Goal: Task Accomplishment & Management: Manage account settings

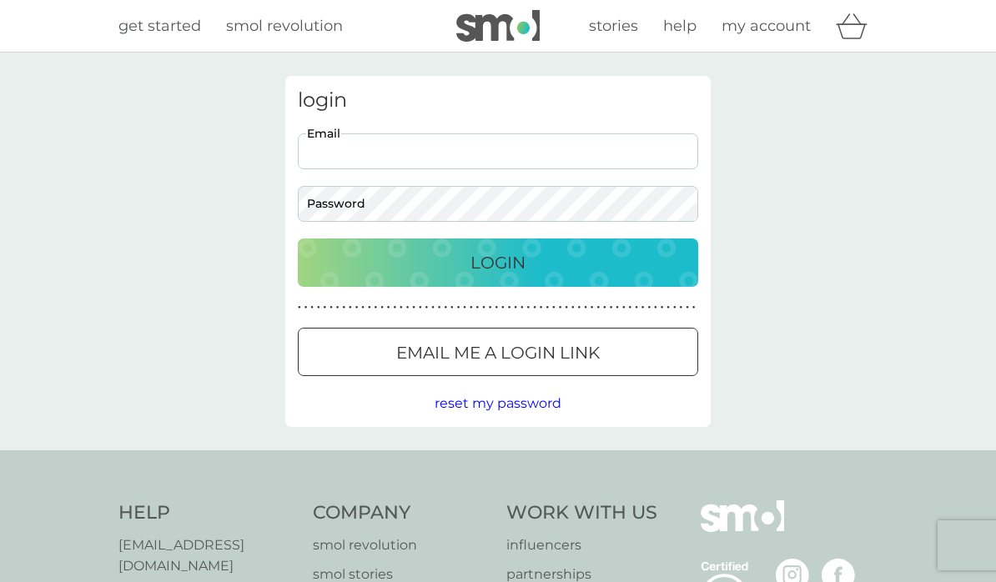
type input "[EMAIL_ADDRESS][DOMAIN_NAME]"
click at [498, 262] on button "Login" at bounding box center [498, 262] width 400 height 48
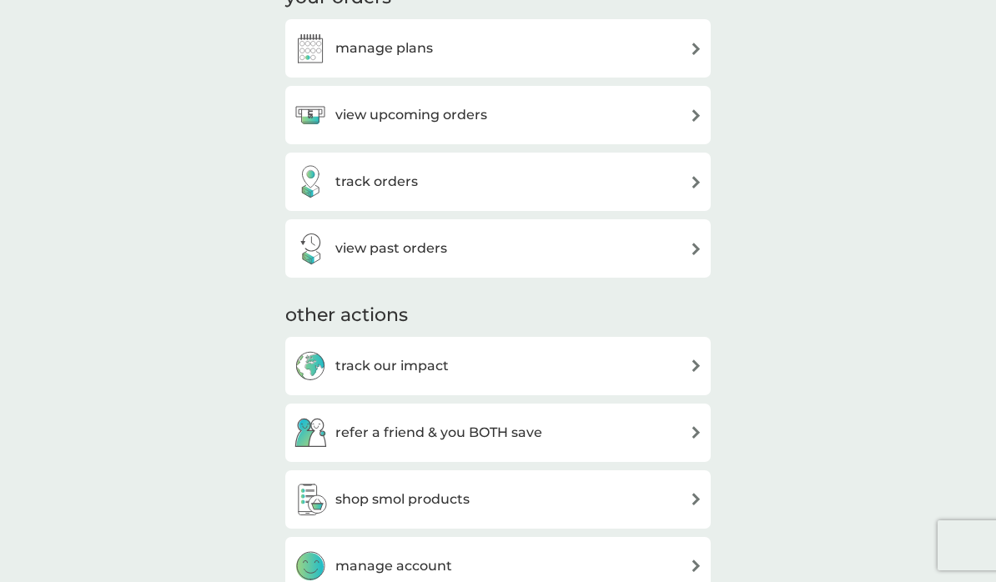
scroll to position [472, 0]
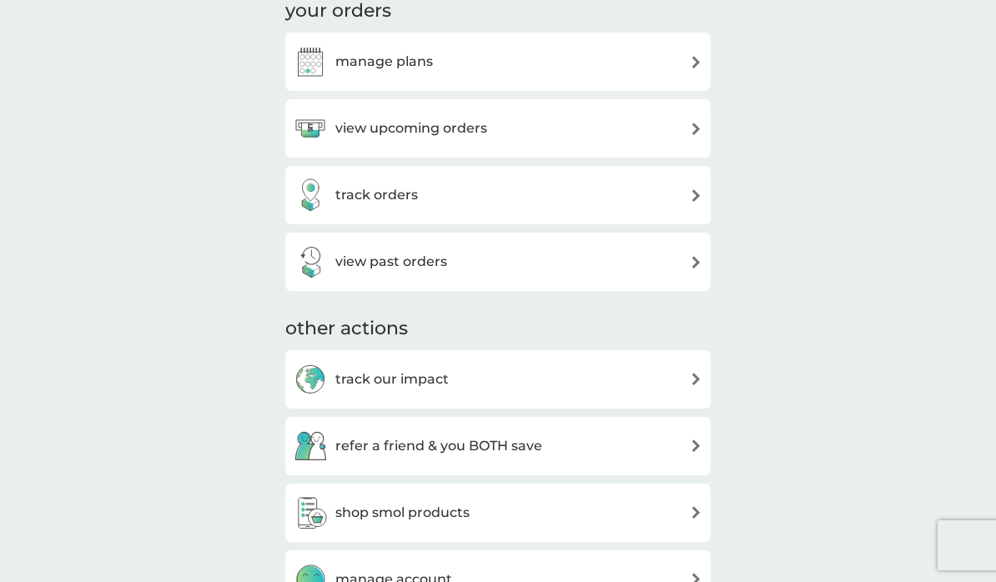
click at [678, 130] on div "view upcoming orders" at bounding box center [498, 128] width 409 height 33
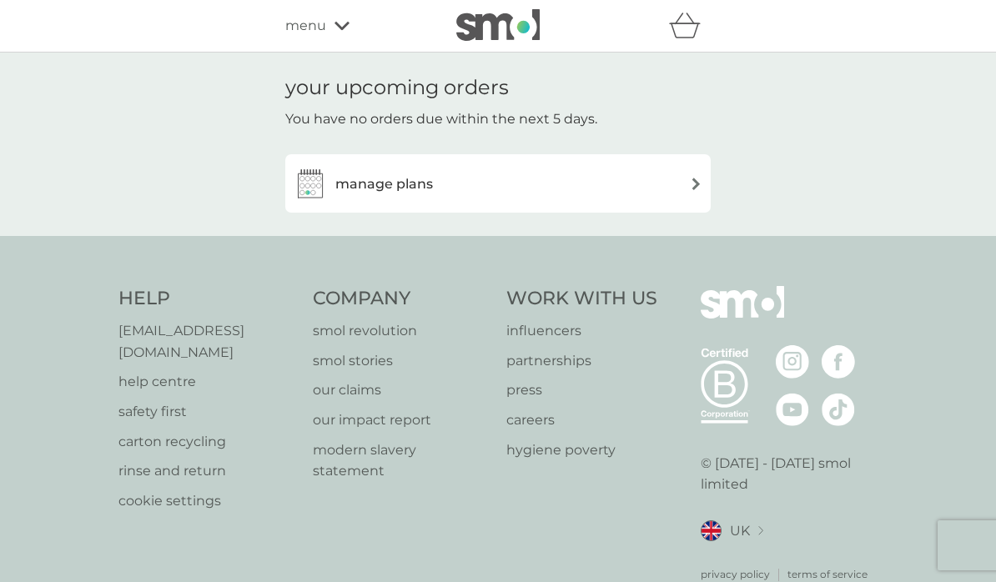
click at [685, 183] on div "manage plans" at bounding box center [498, 183] width 409 height 33
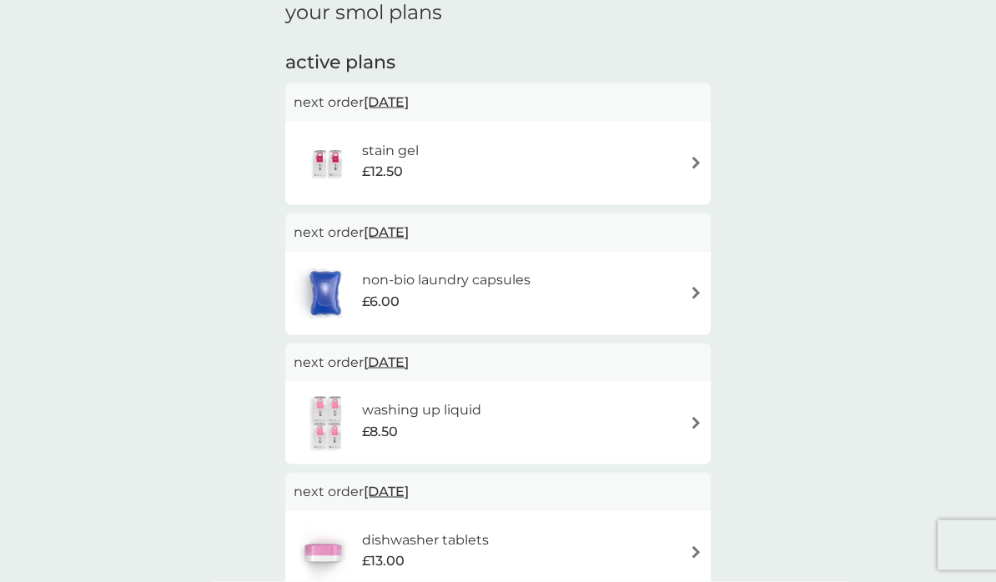
scroll to position [264, 0]
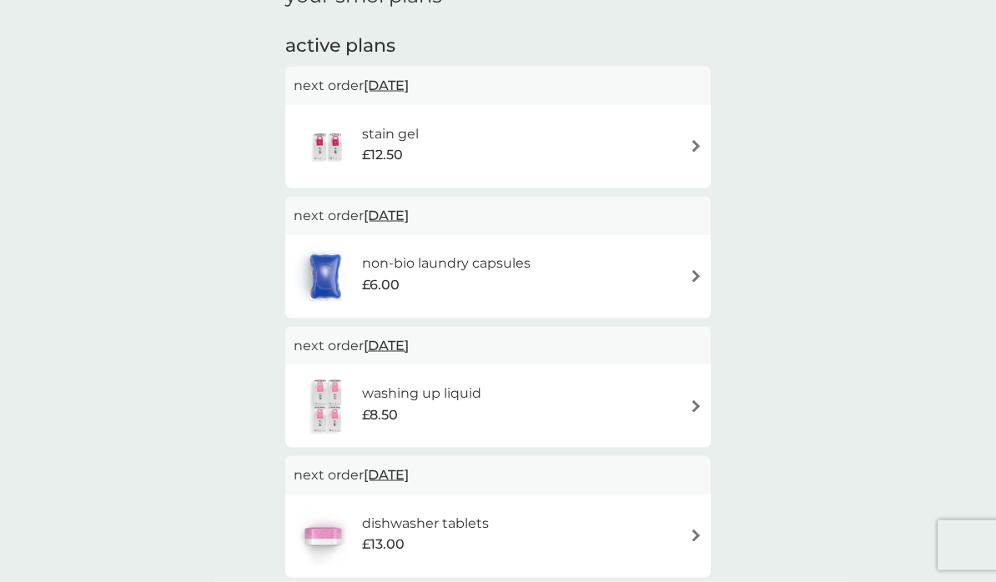
click at [682, 145] on div "stain gel £12.50" at bounding box center [498, 147] width 409 height 58
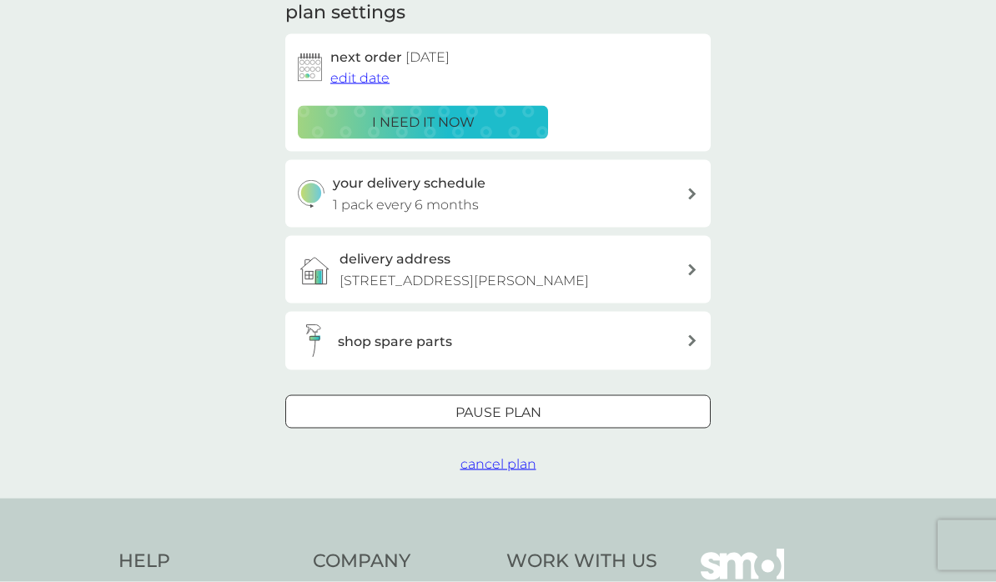
scroll to position [258, 0]
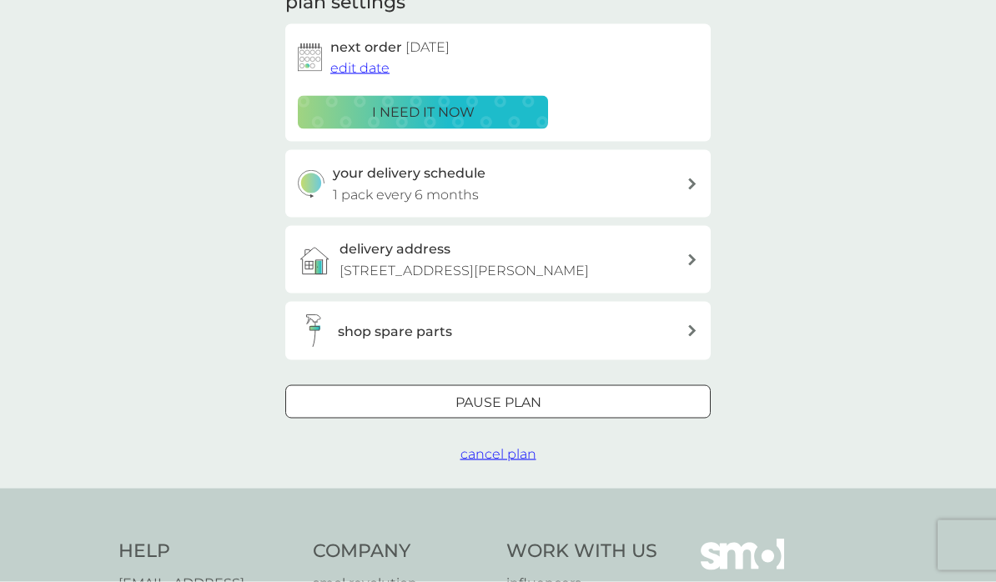
click at [510, 449] on span "cancel plan" at bounding box center [498, 454] width 76 height 16
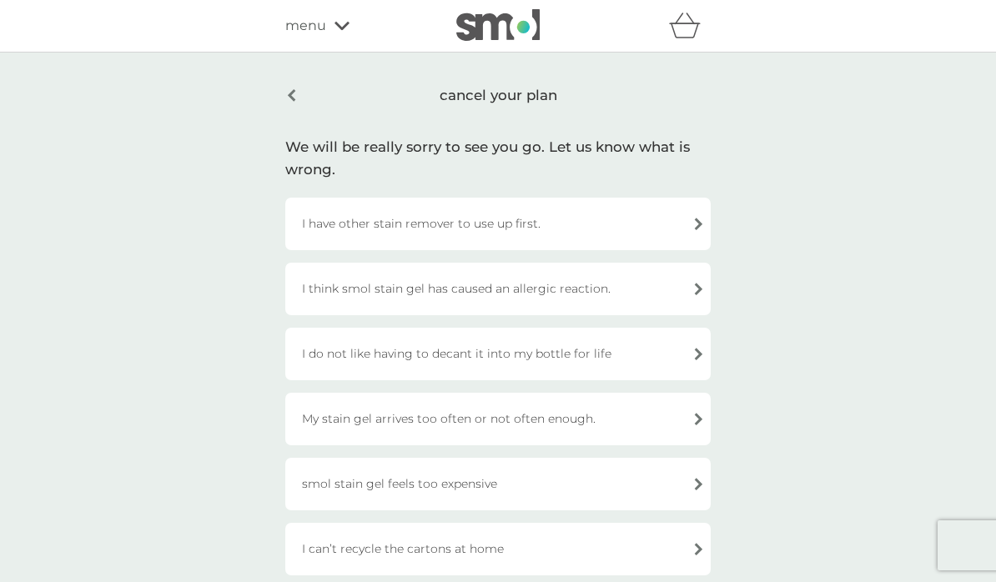
click at [576, 219] on div "I have other stain remover to use up first." at bounding box center [497, 224] width 425 height 53
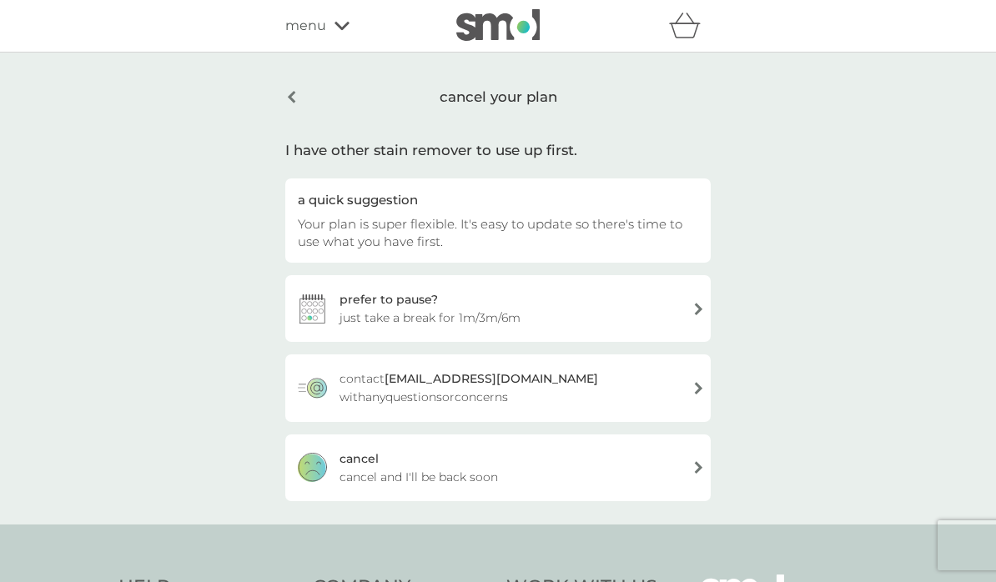
click at [477, 460] on div "[PERSON_NAME] and I'll be back soon" at bounding box center [497, 467] width 425 height 67
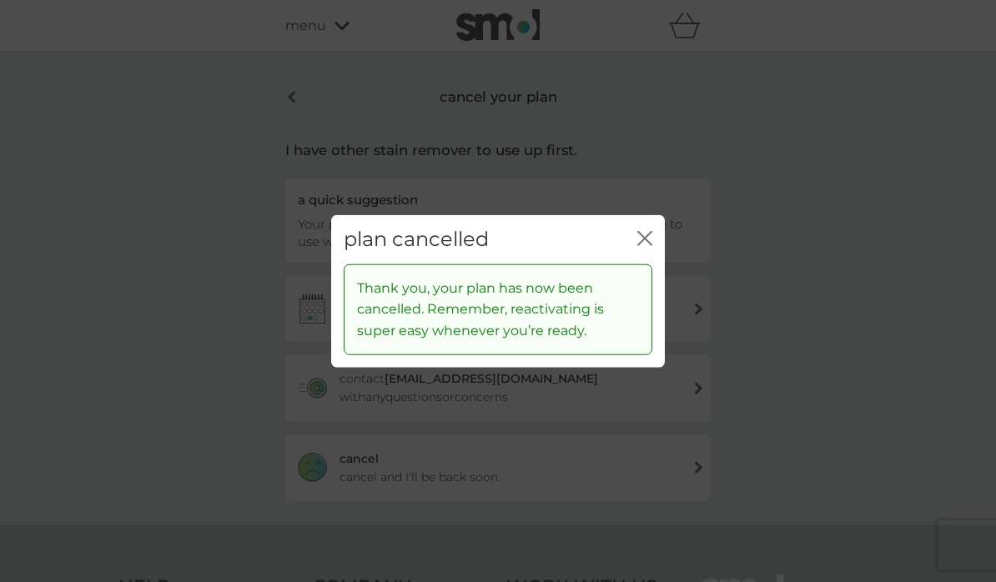
click at [642, 246] on icon "close" at bounding box center [644, 238] width 15 height 15
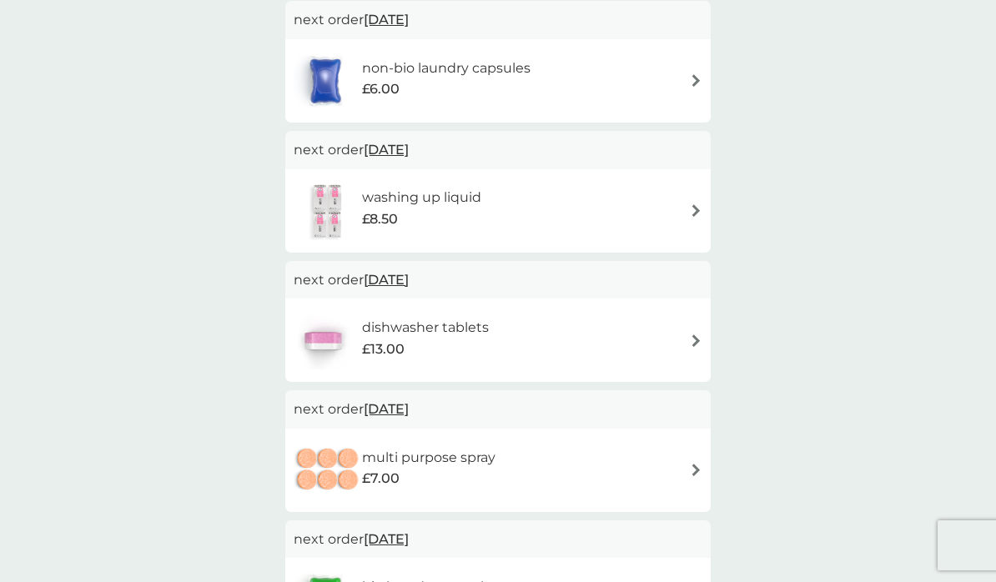
scroll to position [336, 0]
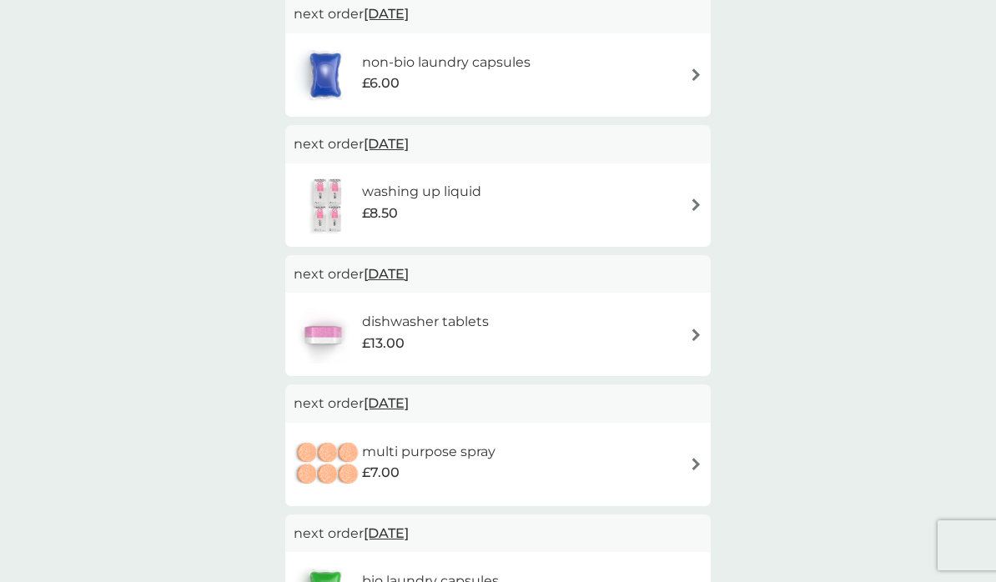
click at [680, 339] on div "dishwasher tablets £13.00" at bounding box center [498, 334] width 409 height 58
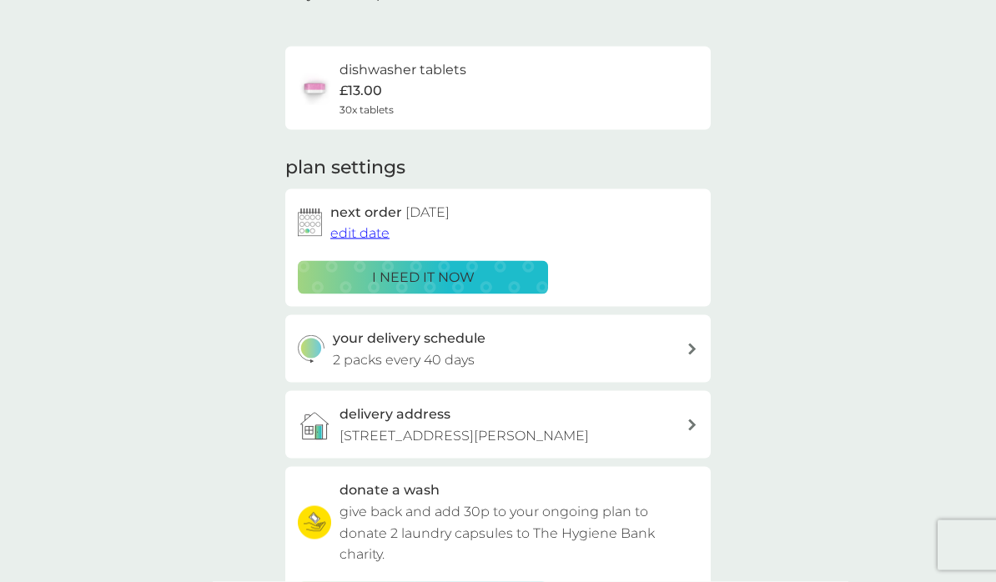
scroll to position [125, 0]
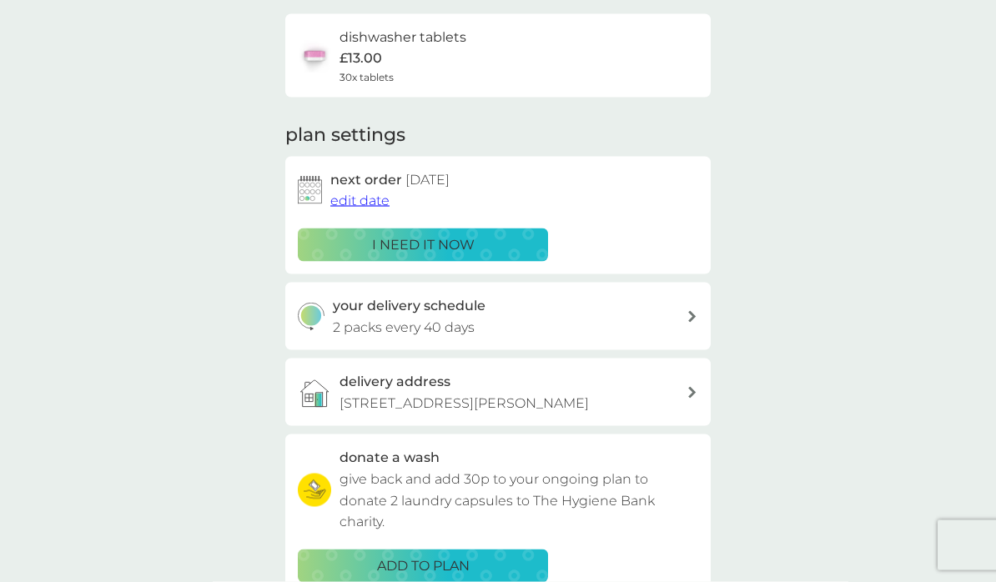
click at [384, 196] on span "edit date" at bounding box center [359, 201] width 59 height 16
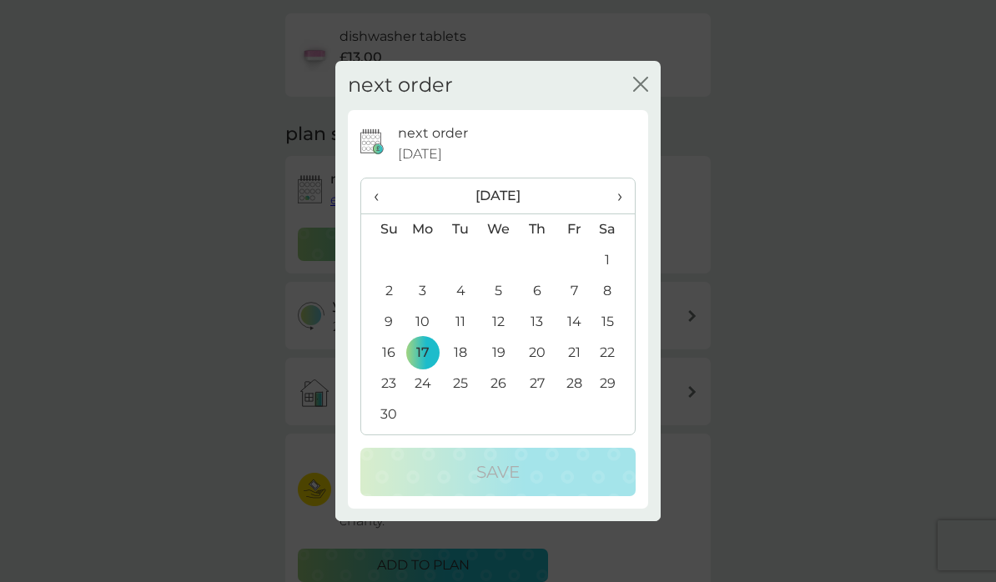
click at [616, 213] on span "›" at bounding box center [613, 195] width 17 height 35
click at [429, 338] on td "15" at bounding box center [423, 322] width 38 height 31
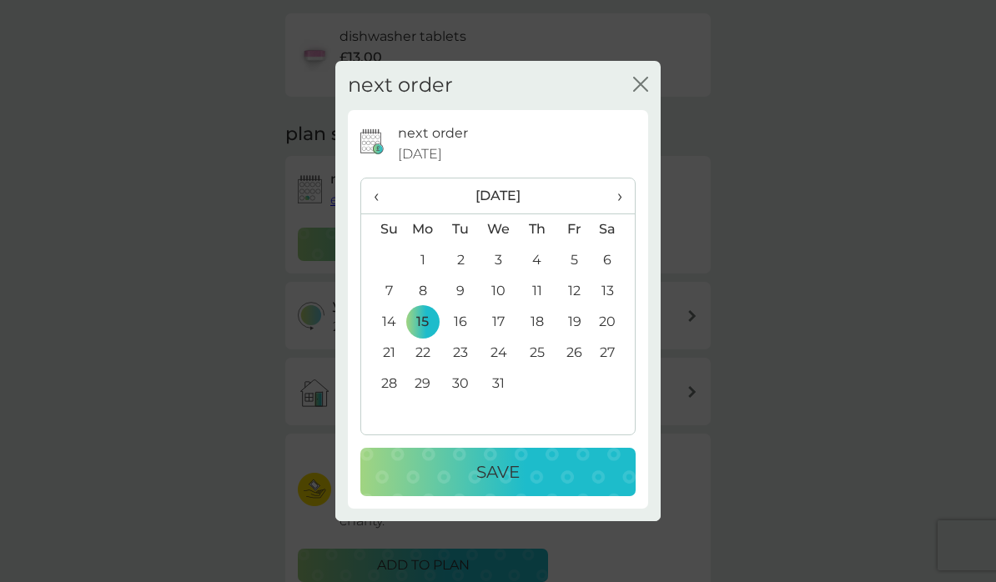
click at [519, 485] on p "Save" at bounding box center [497, 472] width 43 height 27
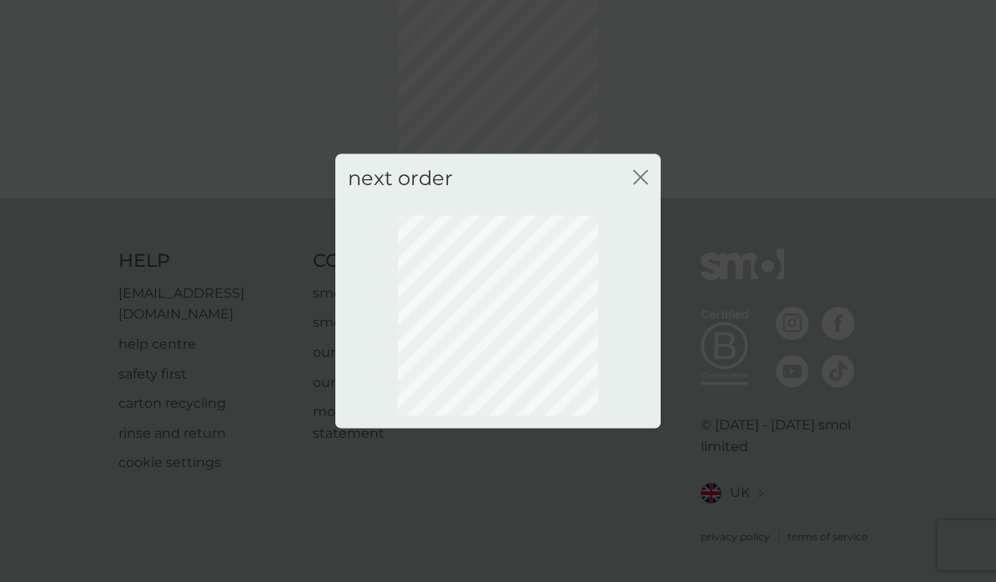
scroll to position [41, 0]
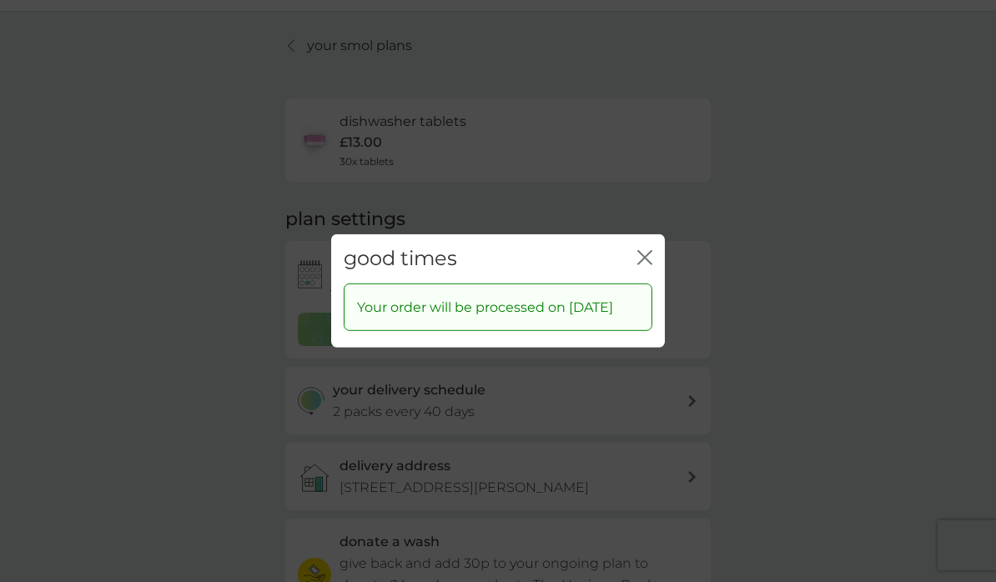
click at [645, 264] on icon "close" at bounding box center [648, 257] width 7 height 13
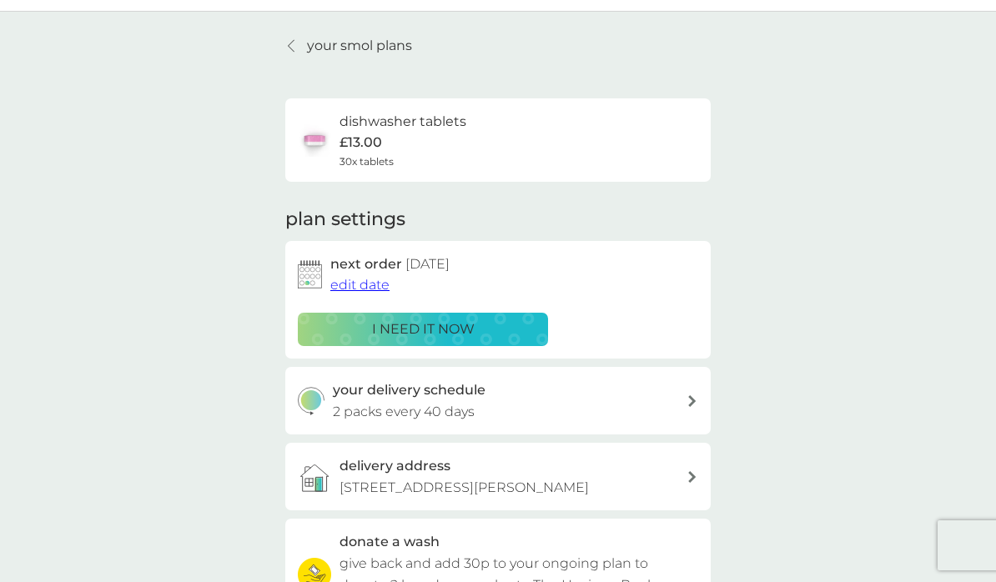
click at [394, 45] on p "your smol plans" at bounding box center [359, 46] width 105 height 22
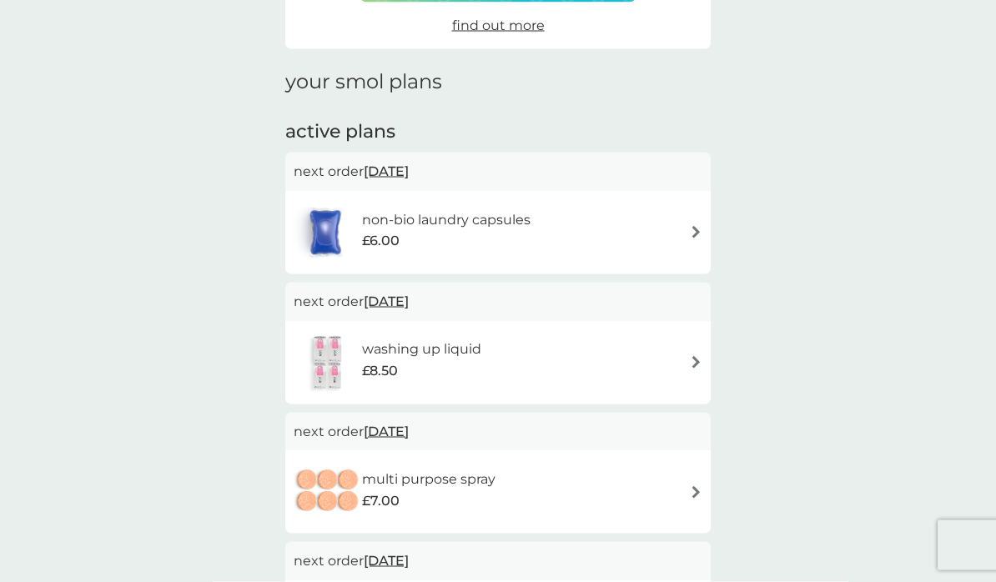
scroll to position [206, 0]
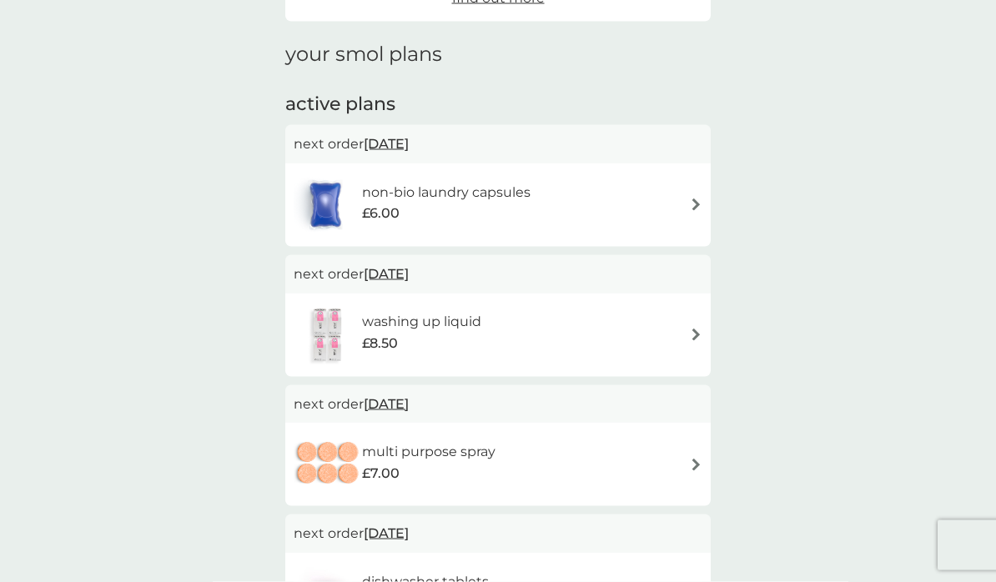
click at [682, 204] on div "non-bio laundry capsules £6.00" at bounding box center [498, 205] width 409 height 58
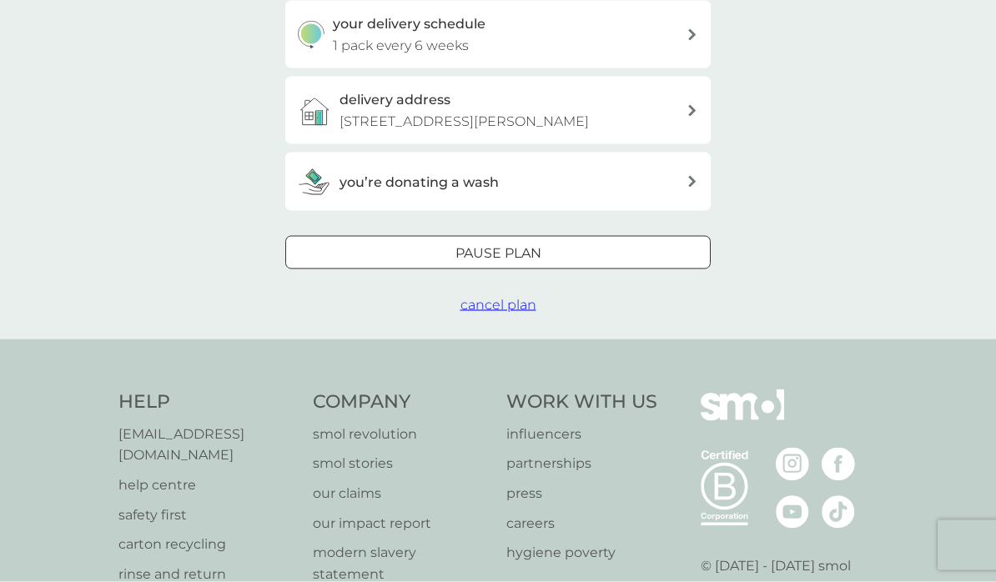
scroll to position [412, 0]
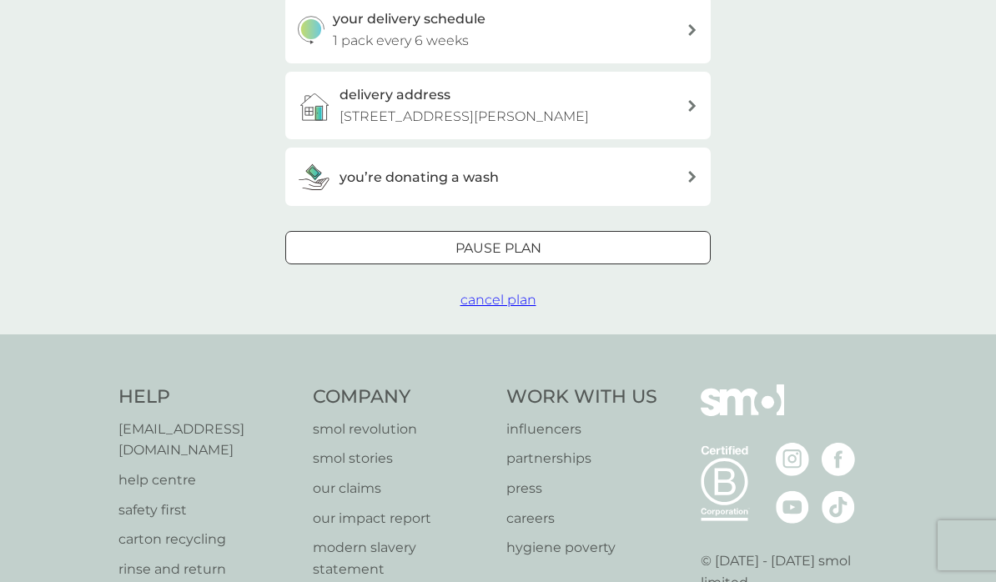
click at [530, 238] on p "Pause plan" at bounding box center [498, 249] width 86 height 22
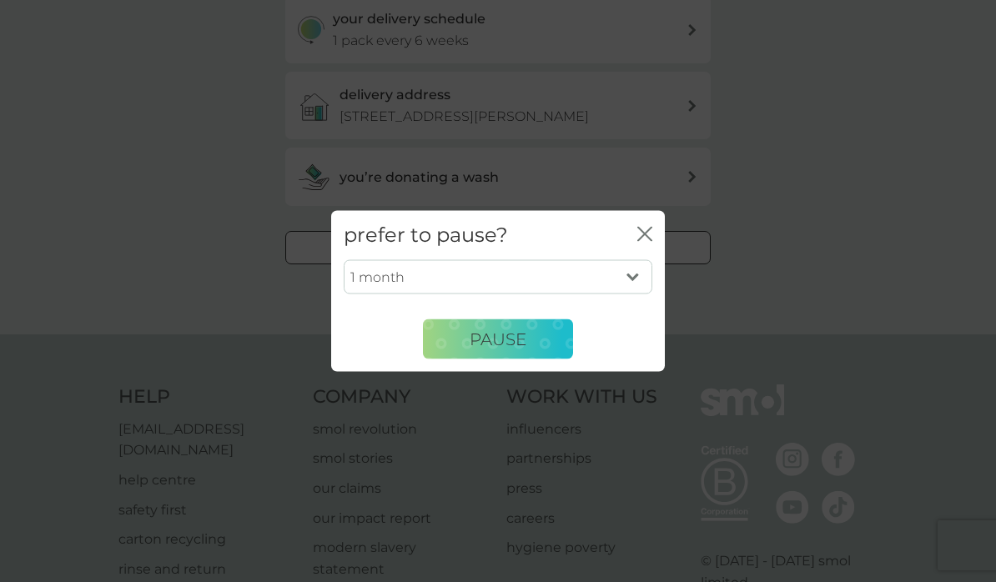
click at [535, 359] on button "Pause" at bounding box center [498, 339] width 150 height 40
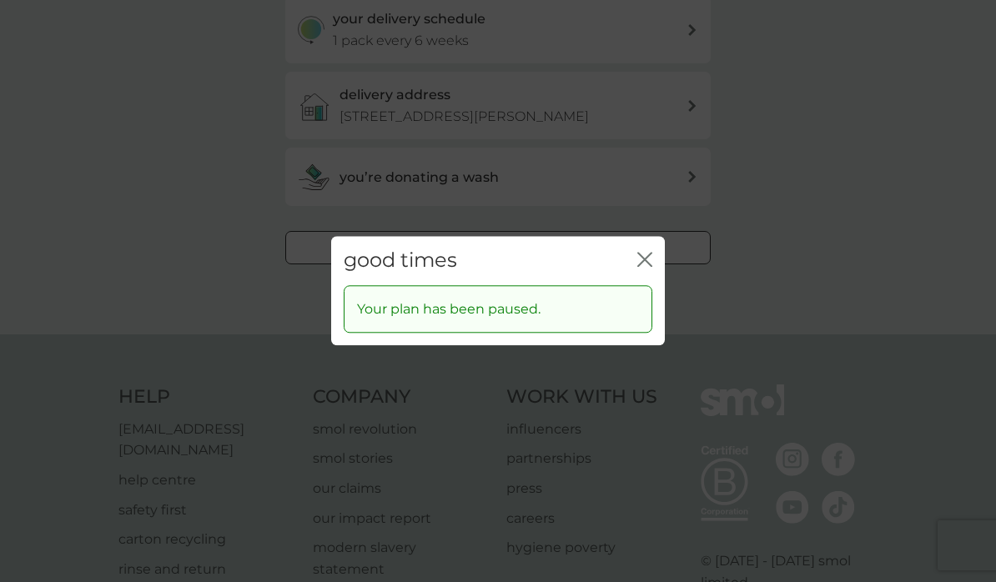
click at [645, 267] on icon "close" at bounding box center [644, 259] width 15 height 15
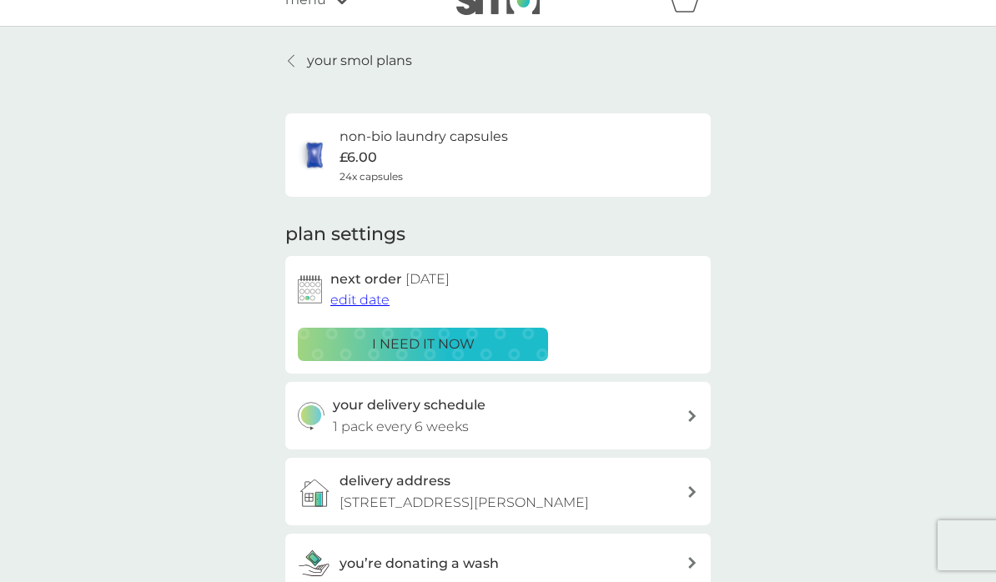
scroll to position [30, 0]
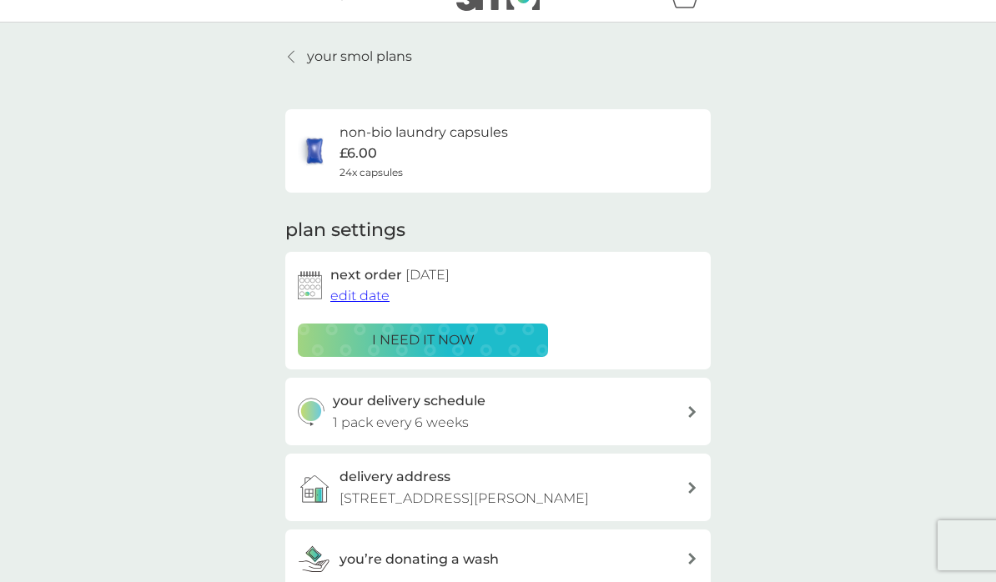
click at [370, 56] on p "your smol plans" at bounding box center [359, 57] width 105 height 22
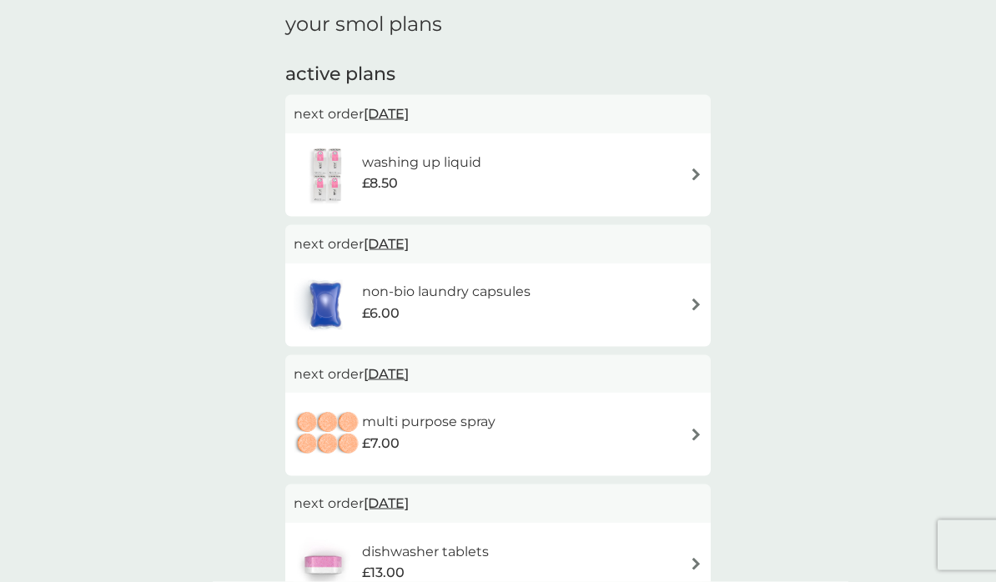
scroll to position [237, 0]
click at [696, 428] on img at bounding box center [696, 434] width 13 height 13
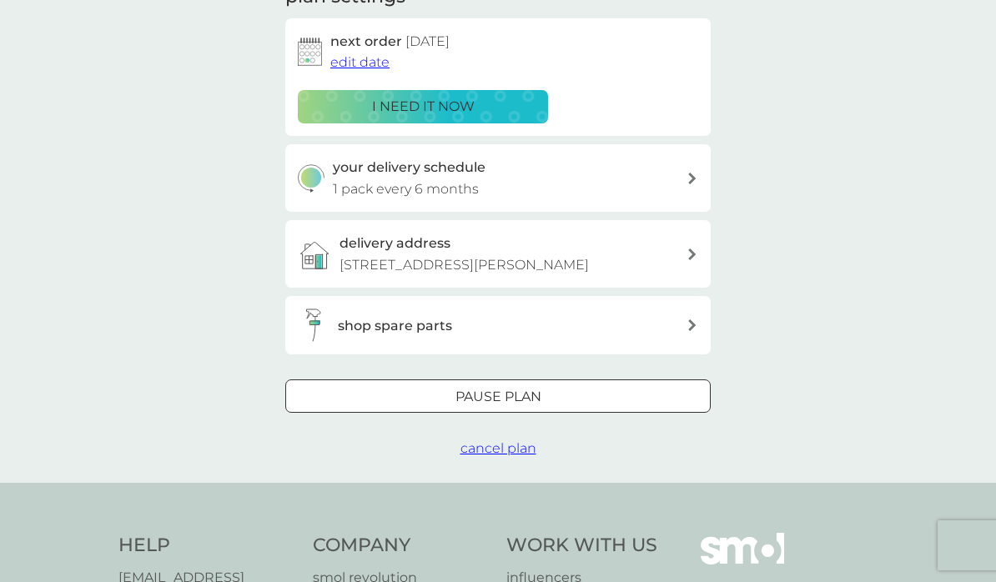
scroll to position [289, 0]
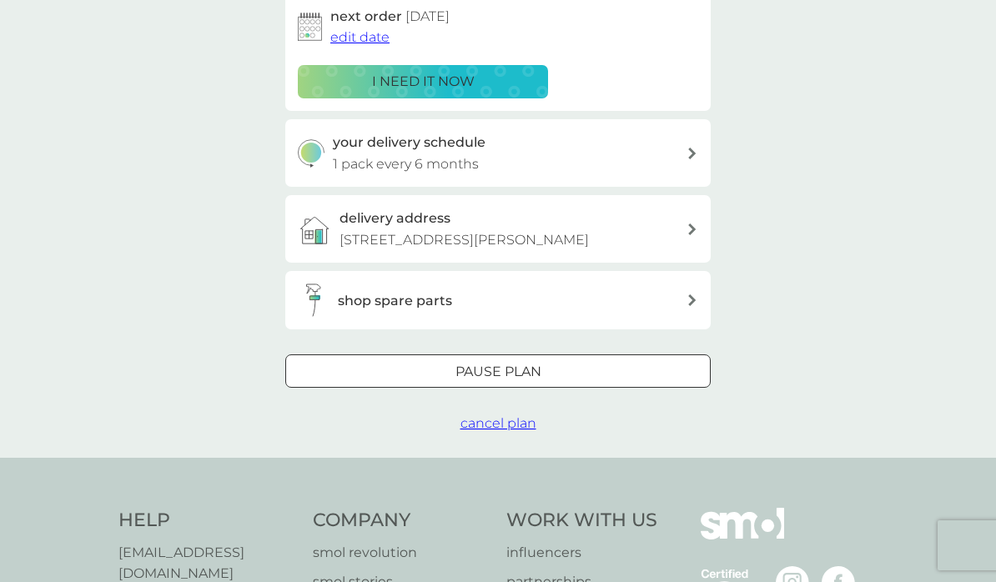
click at [522, 415] on span "cancel plan" at bounding box center [498, 423] width 76 height 16
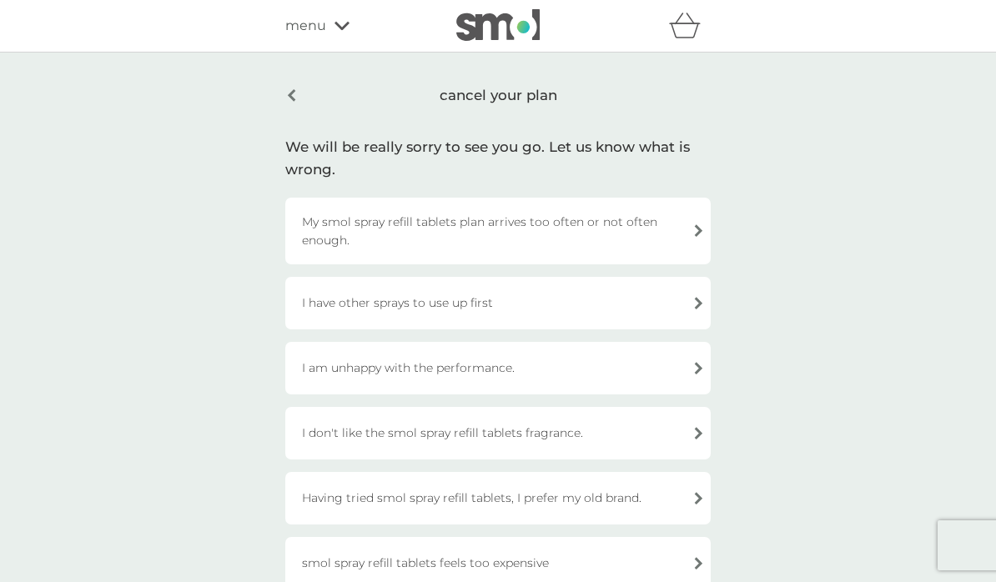
click at [690, 297] on div "I have other sprays to use up first" at bounding box center [497, 303] width 425 height 53
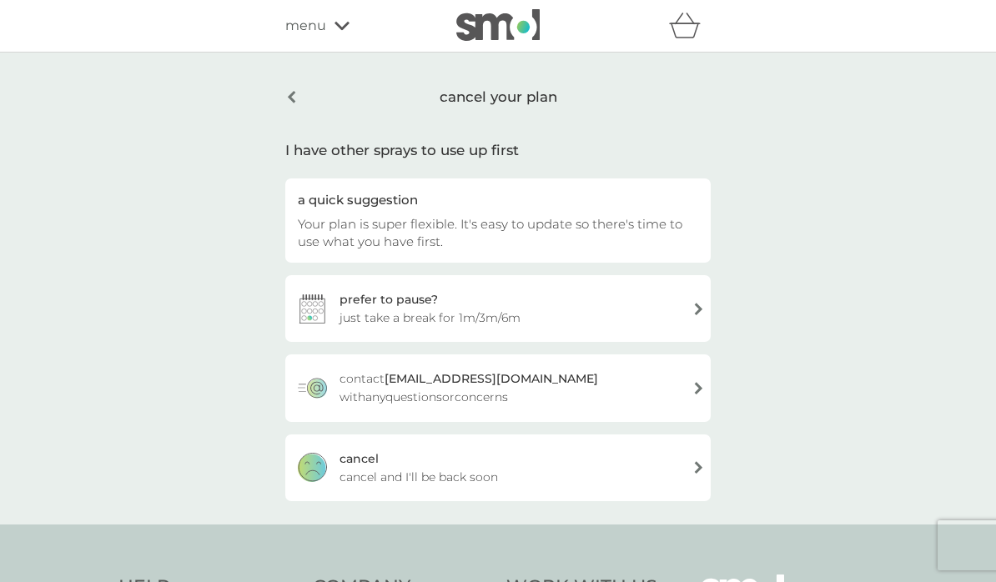
click at [594, 469] on div "[PERSON_NAME] and I'll be back soon" at bounding box center [497, 467] width 425 height 67
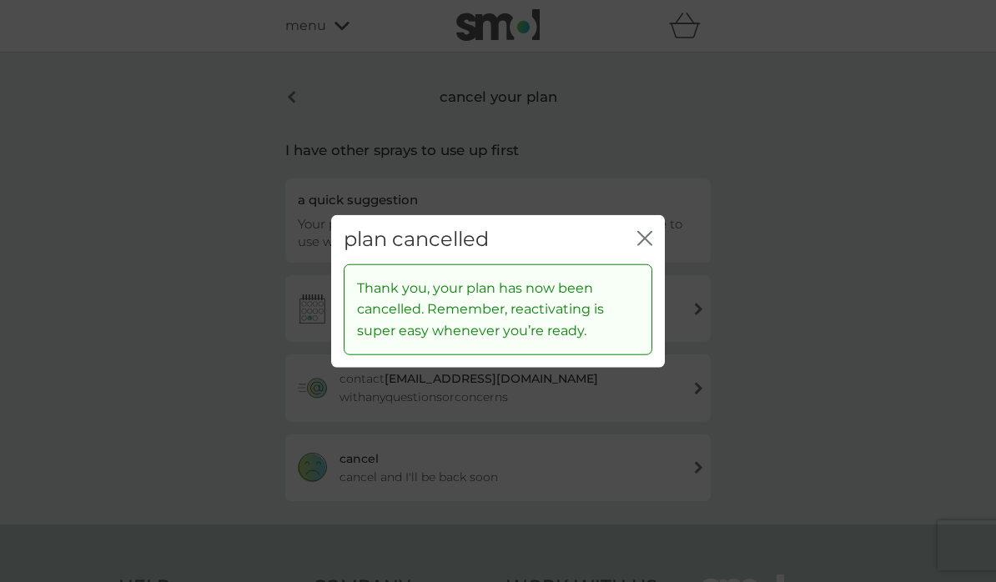
click at [645, 246] on icon "close" at bounding box center [644, 238] width 15 height 15
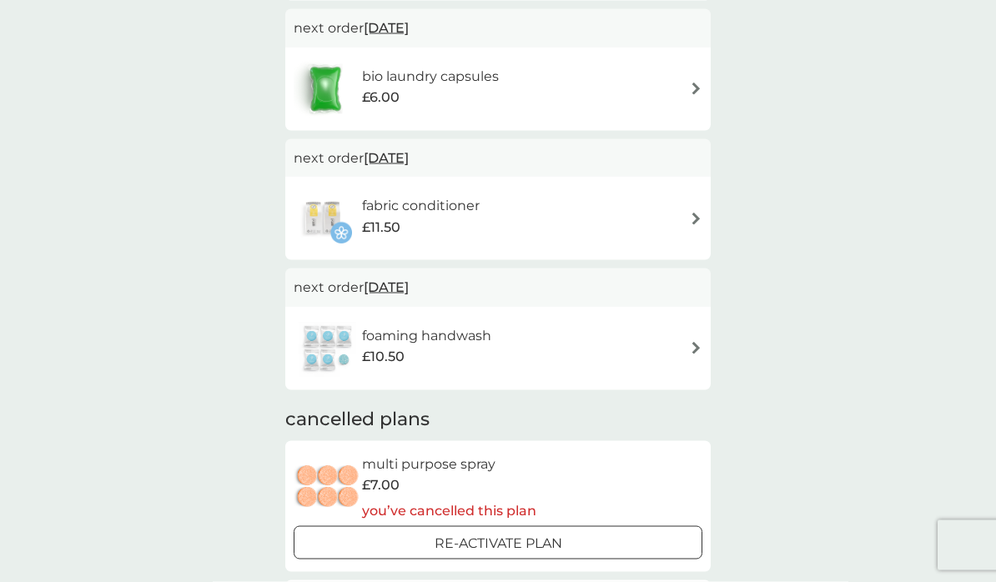
scroll to position [712, 0]
click at [692, 344] on img at bounding box center [696, 347] width 13 height 13
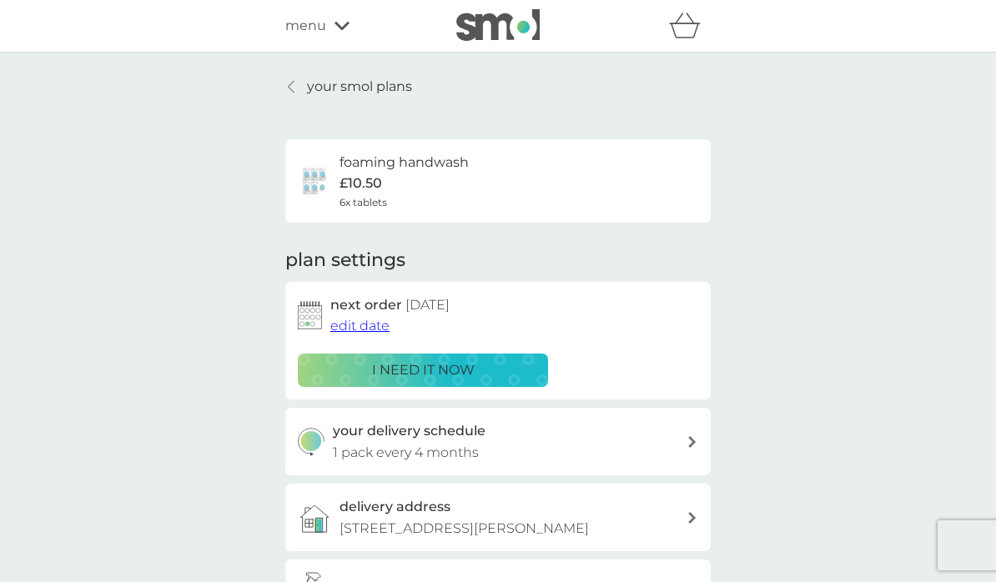
click at [373, 324] on span "edit date" at bounding box center [359, 326] width 59 height 16
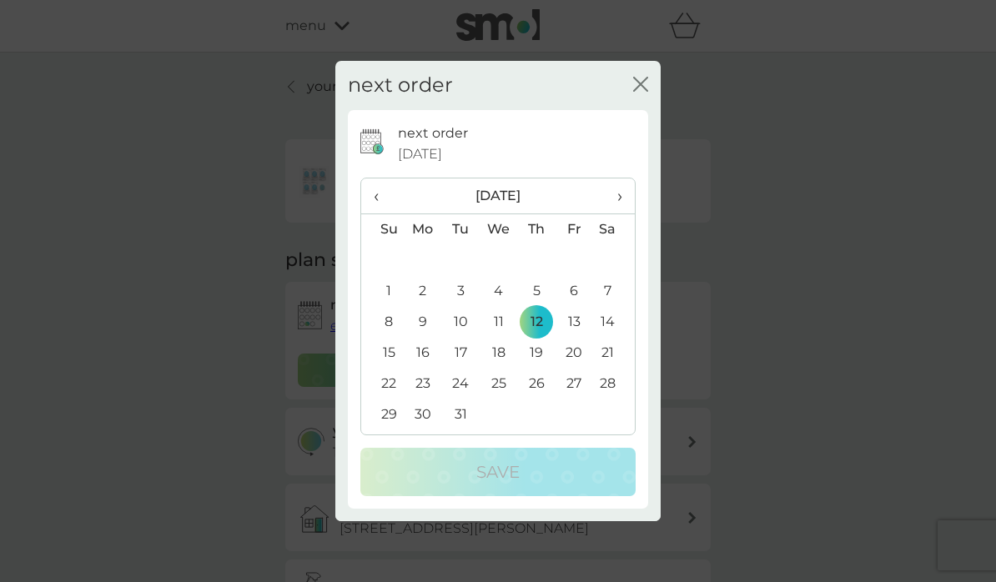
click at [377, 213] on span "‹" at bounding box center [383, 195] width 18 height 35
click at [376, 213] on span "‹" at bounding box center [383, 195] width 18 height 35
click at [380, 213] on span "‹" at bounding box center [383, 195] width 18 height 35
click at [428, 338] on td "15" at bounding box center [423, 322] width 38 height 31
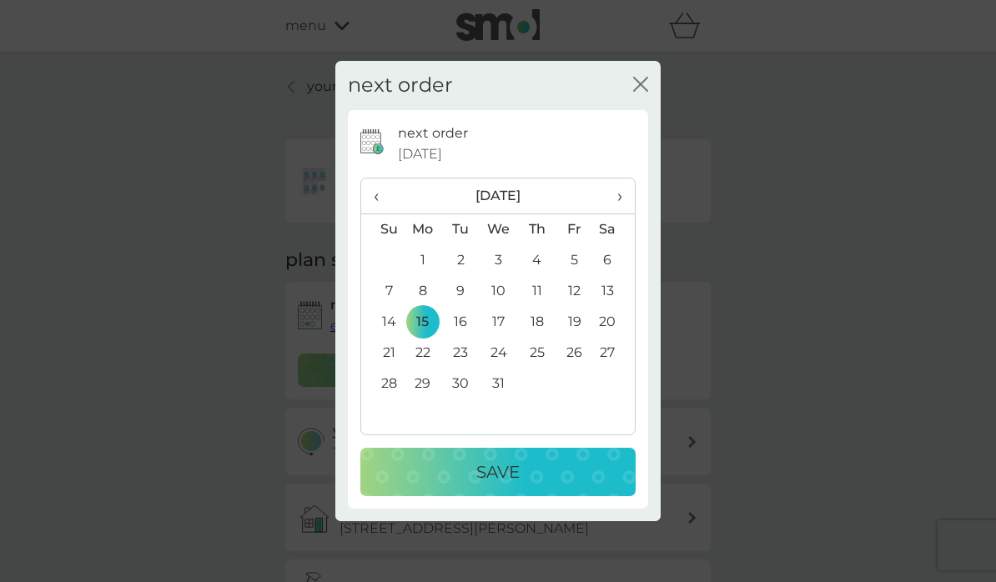
click at [525, 485] on div "Save" at bounding box center [498, 472] width 242 height 27
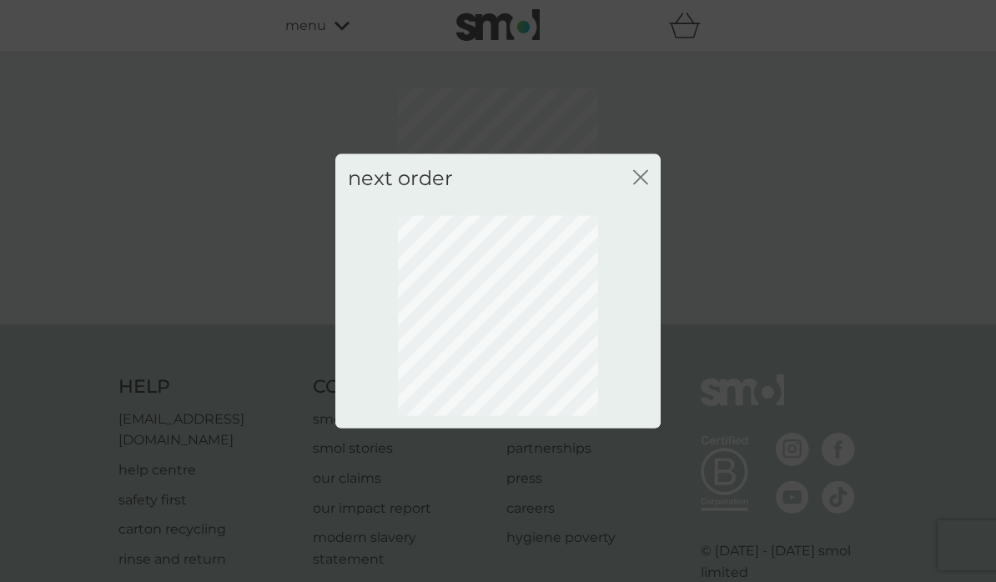
click at [638, 184] on icon "close" at bounding box center [637, 177] width 7 height 13
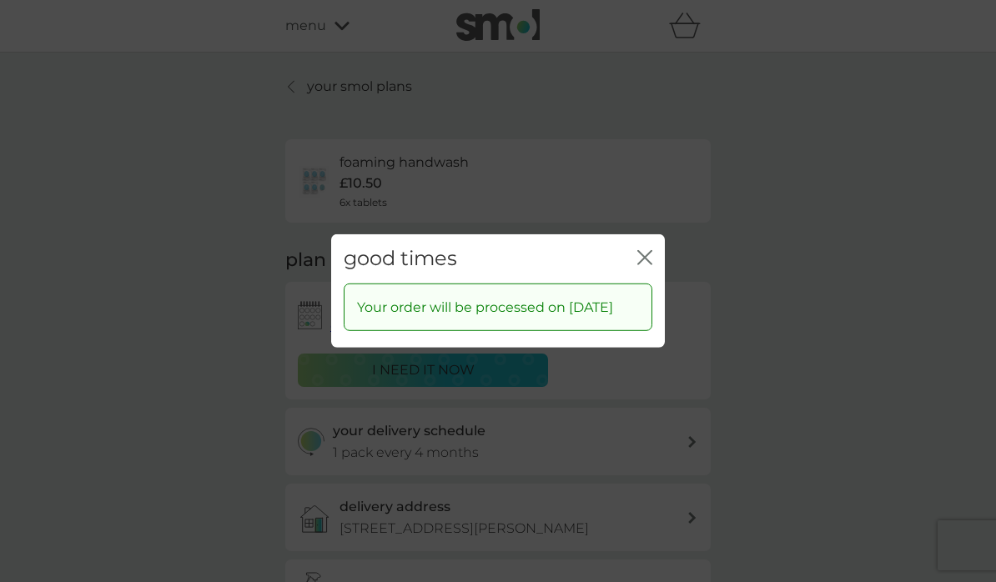
click at [641, 265] on icon "close" at bounding box center [644, 257] width 15 height 15
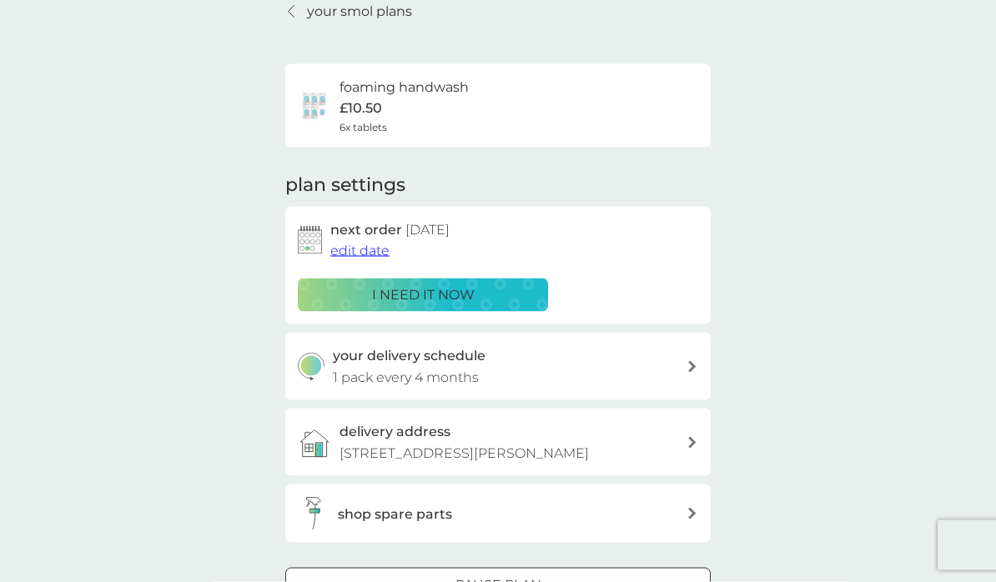
scroll to position [76, 0]
click at [688, 367] on icon at bounding box center [692, 366] width 8 height 12
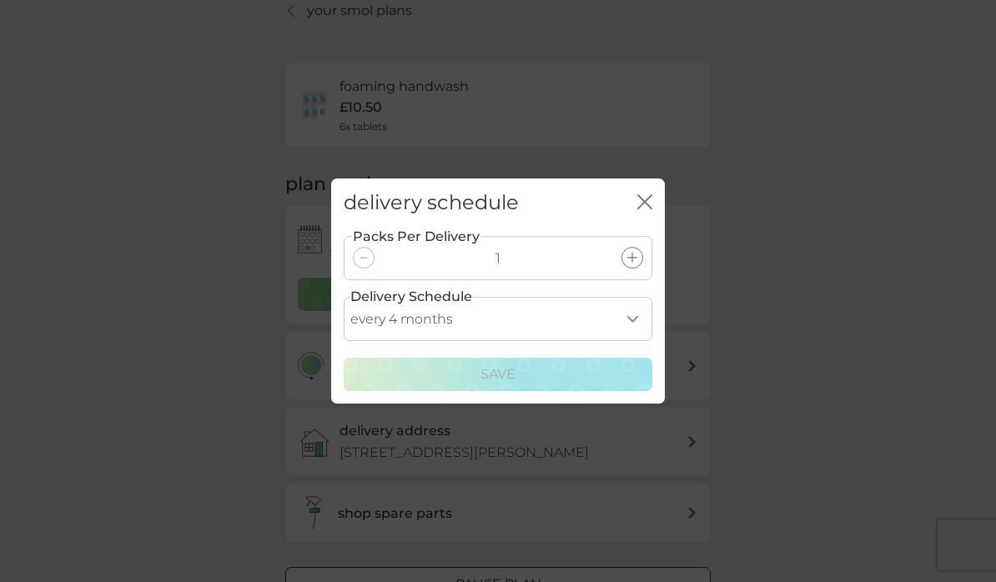
click at [630, 341] on select "every 1 month every 2 months every 3 months every 4 months every 5 months every…" at bounding box center [498, 319] width 309 height 44
select select "2"
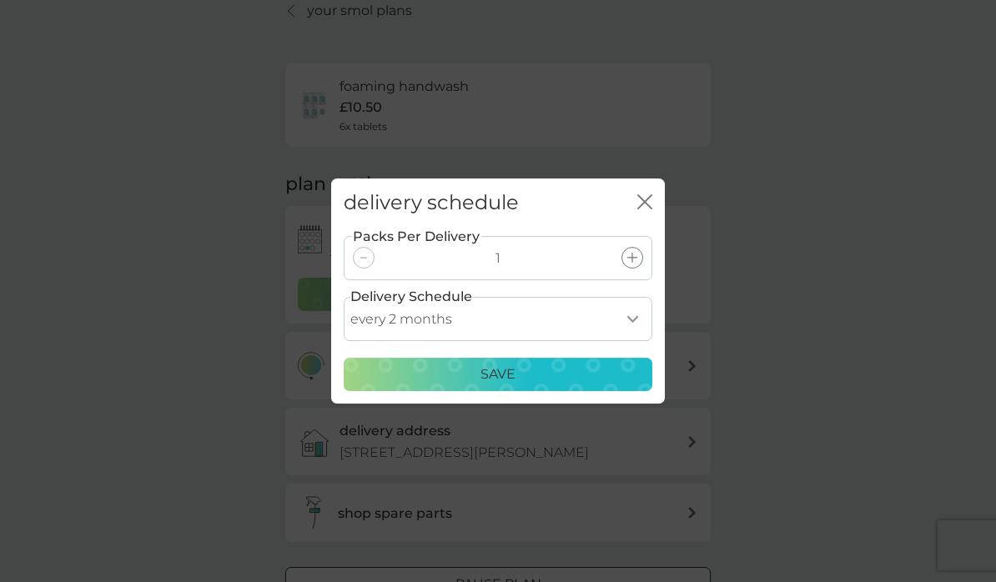
click at [529, 385] on div "Save" at bounding box center [497, 375] width 287 height 22
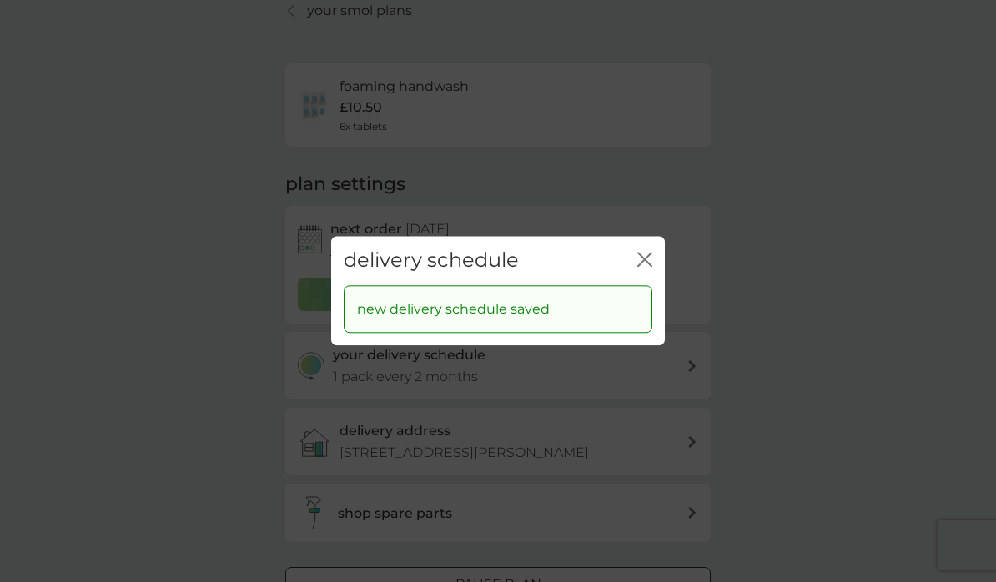
click at [648, 267] on icon "close" at bounding box center [644, 259] width 15 height 15
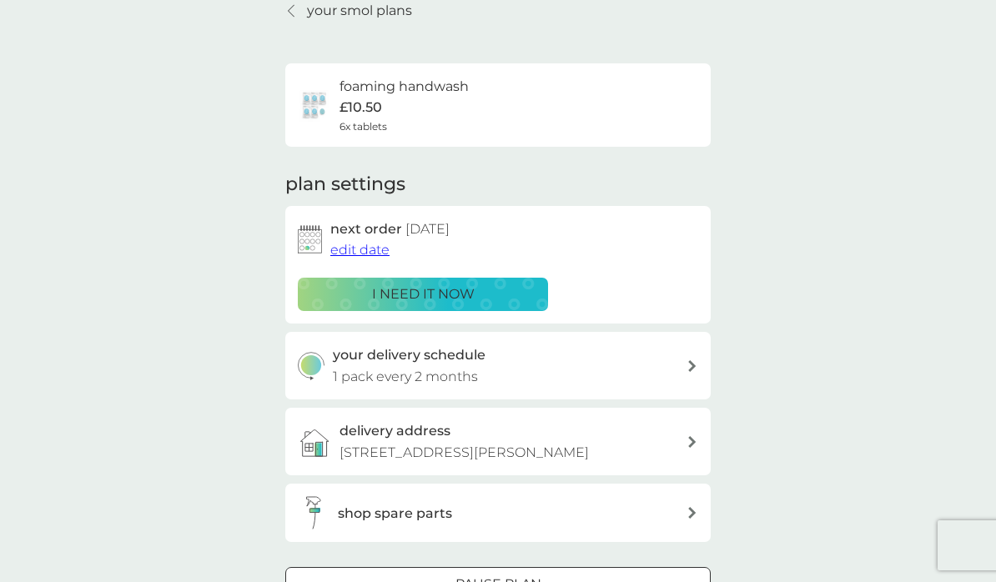
click at [655, 505] on div "shop spare parts" at bounding box center [512, 514] width 349 height 22
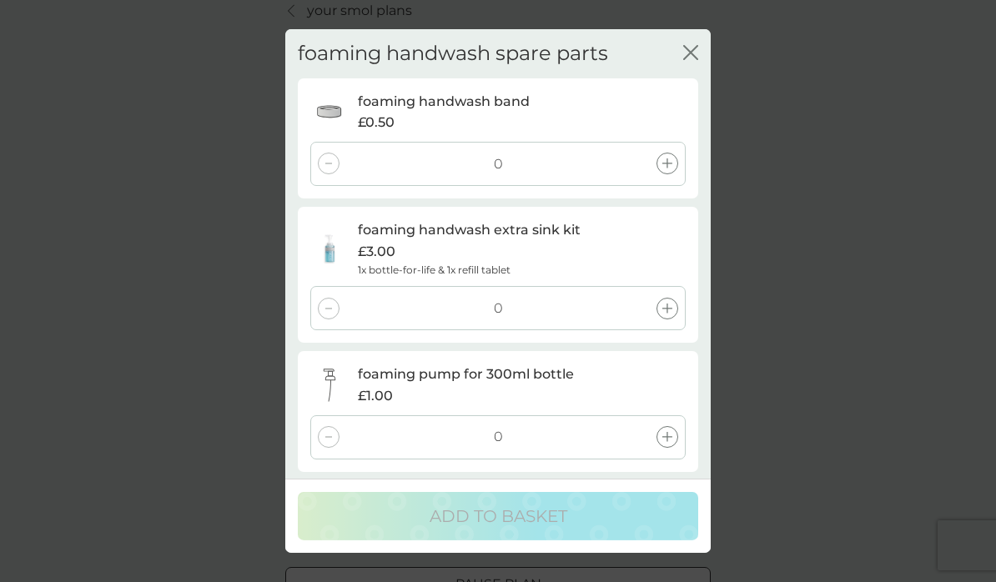
scroll to position [0, 0]
click at [690, 58] on icon "close" at bounding box center [690, 52] width 15 height 15
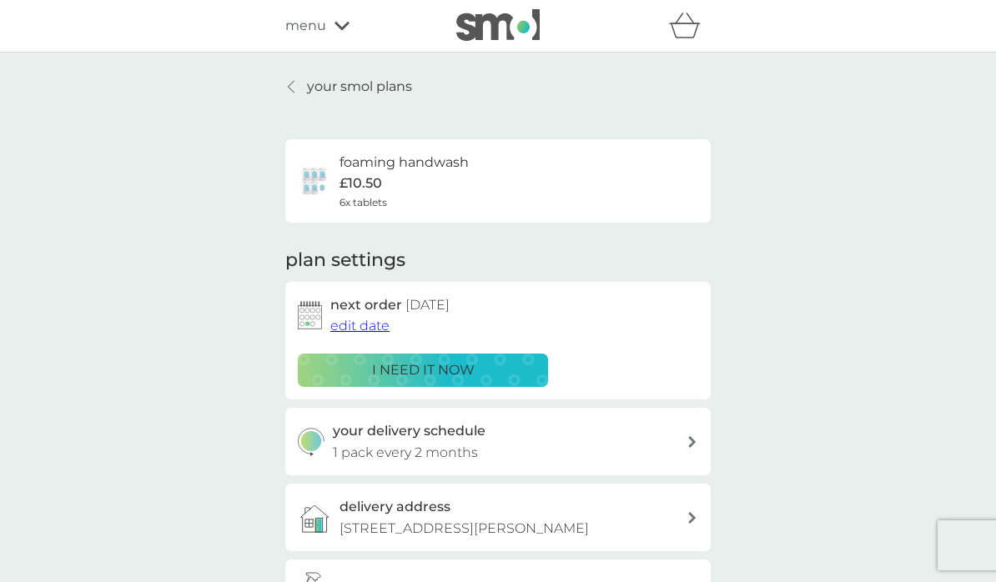
click at [310, 88] on p "your smol plans" at bounding box center [359, 87] width 105 height 22
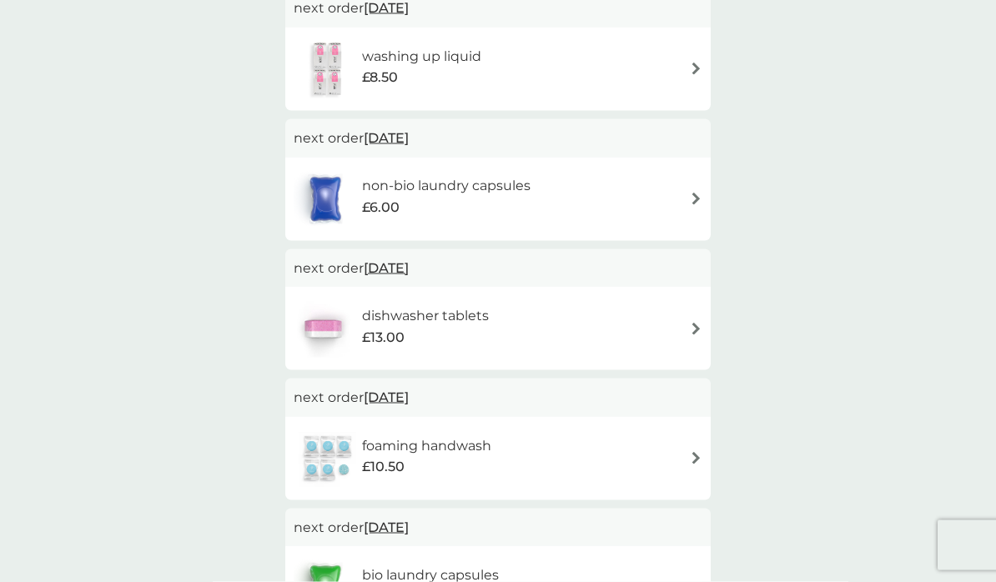
scroll to position [274, 0]
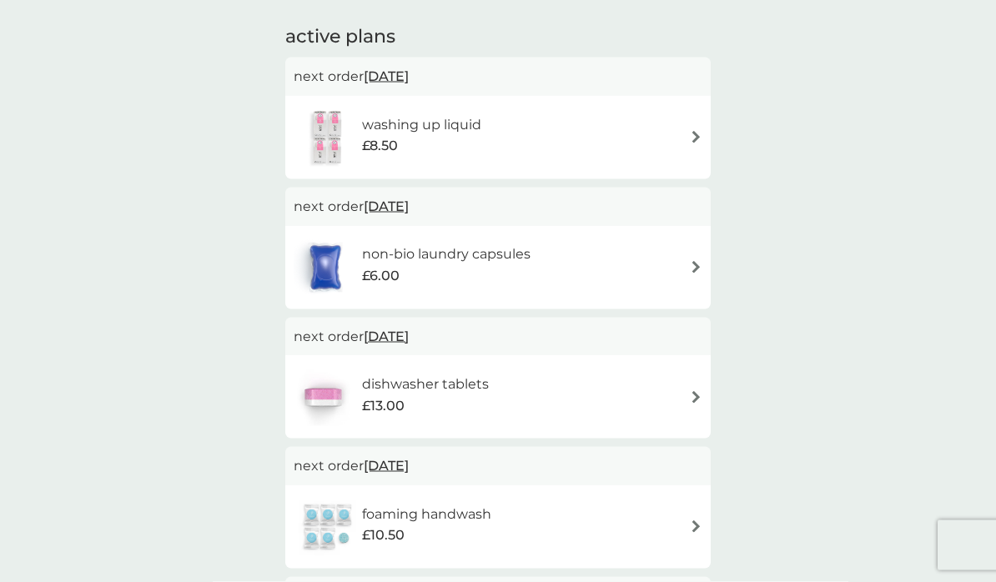
click at [683, 263] on div "non-bio laundry capsules £6.00" at bounding box center [498, 267] width 409 height 58
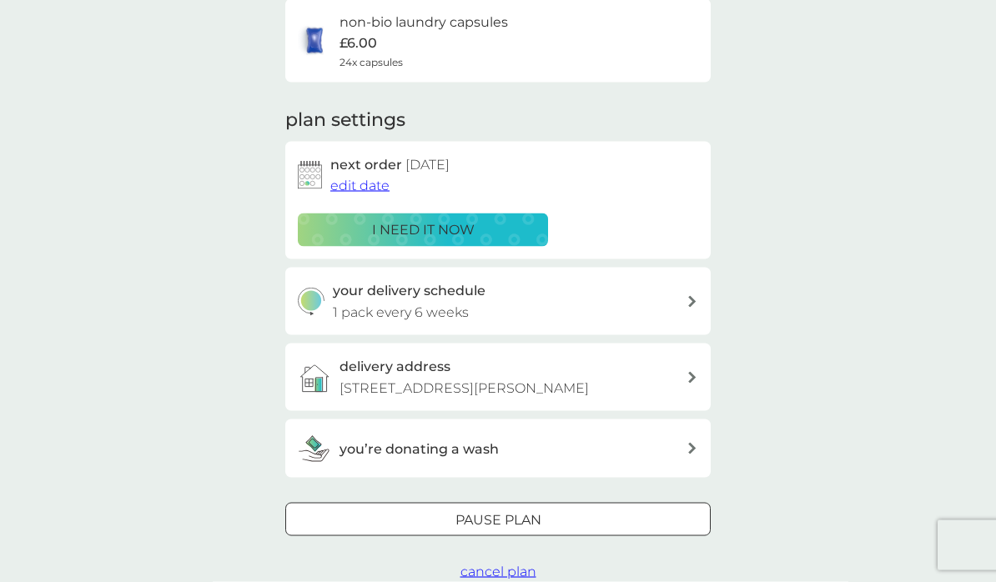
scroll to position [141, 0]
click at [531, 511] on p "Pause plan" at bounding box center [498, 520] width 86 height 22
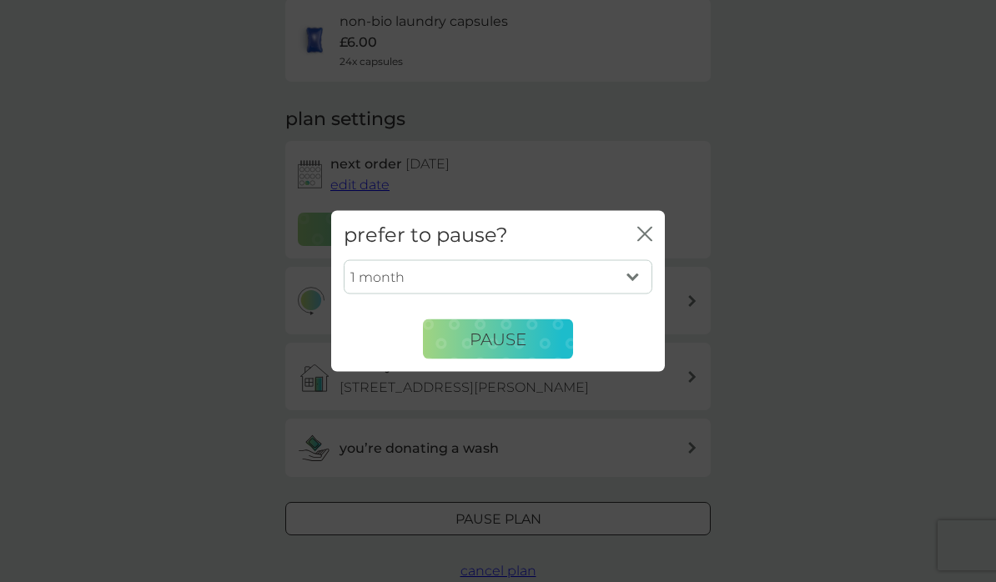
click at [535, 359] on button "Pause" at bounding box center [498, 339] width 150 height 40
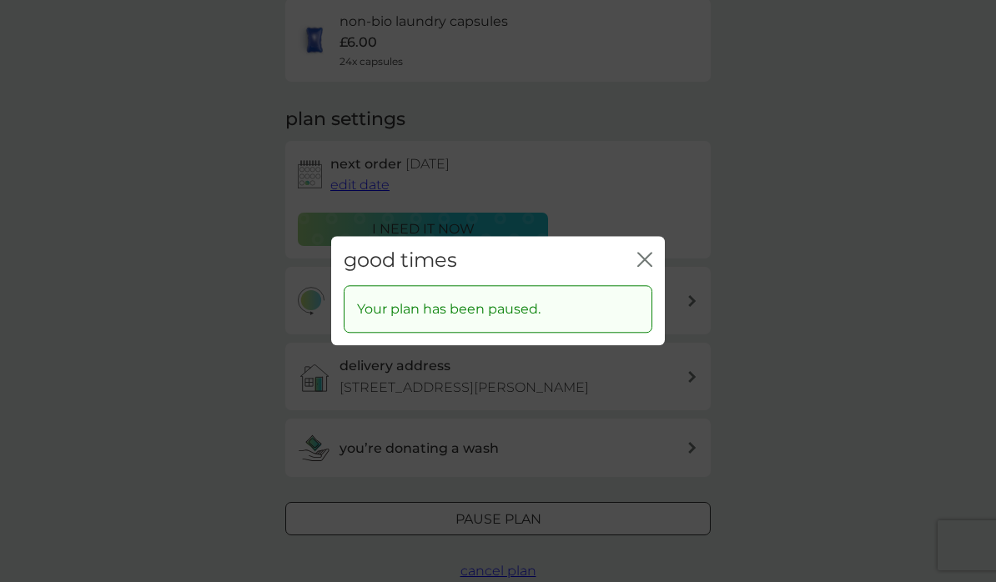
click at [651, 266] on icon "close" at bounding box center [648, 259] width 7 height 13
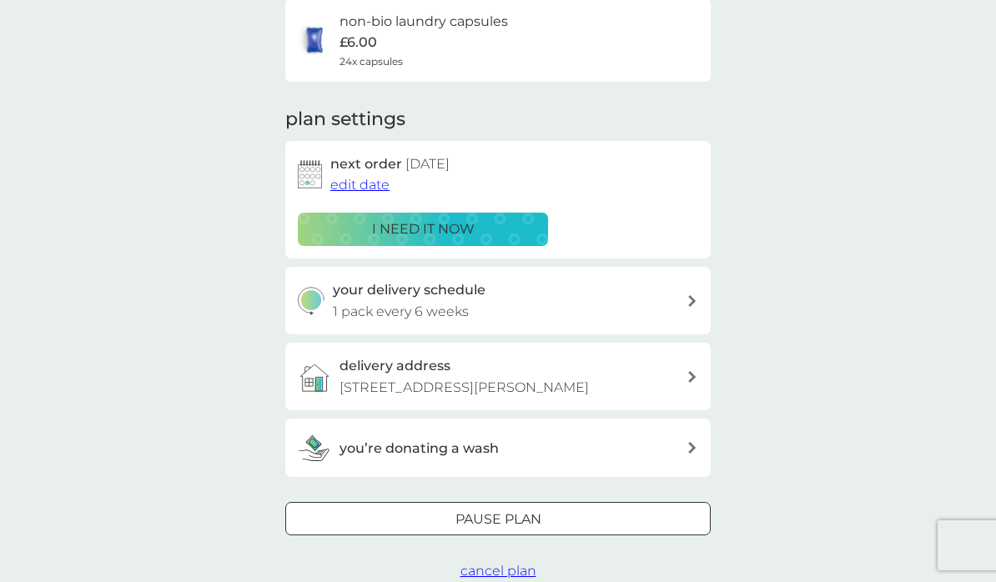
click at [538, 515] on p "Pause plan" at bounding box center [498, 520] width 86 height 22
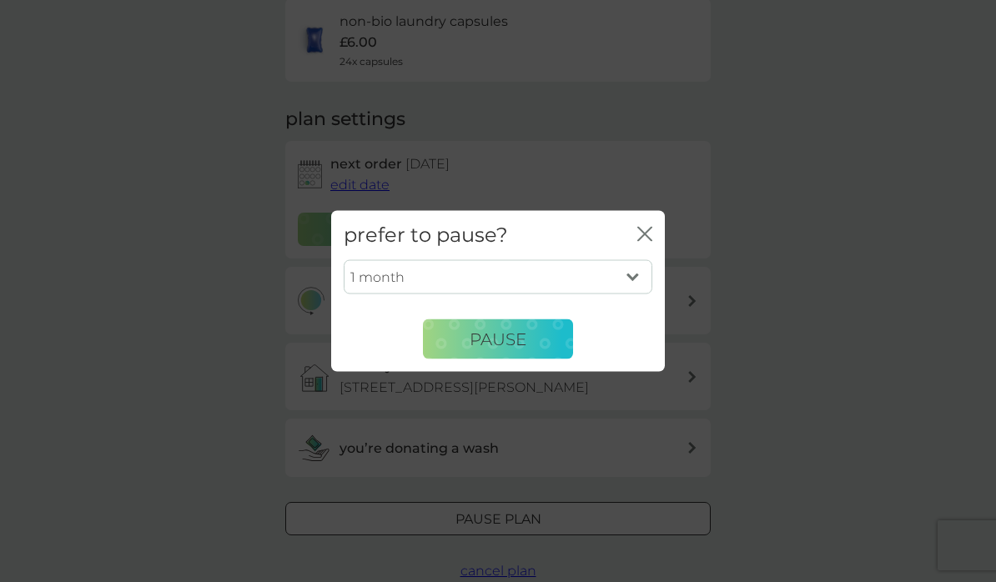
click at [632, 294] on select "1 month 2 months 3 months 4 months 5 months 6 months" at bounding box center [498, 276] width 309 height 35
select select "3"
click at [524, 349] on span "Pause" at bounding box center [497, 339] width 57 height 20
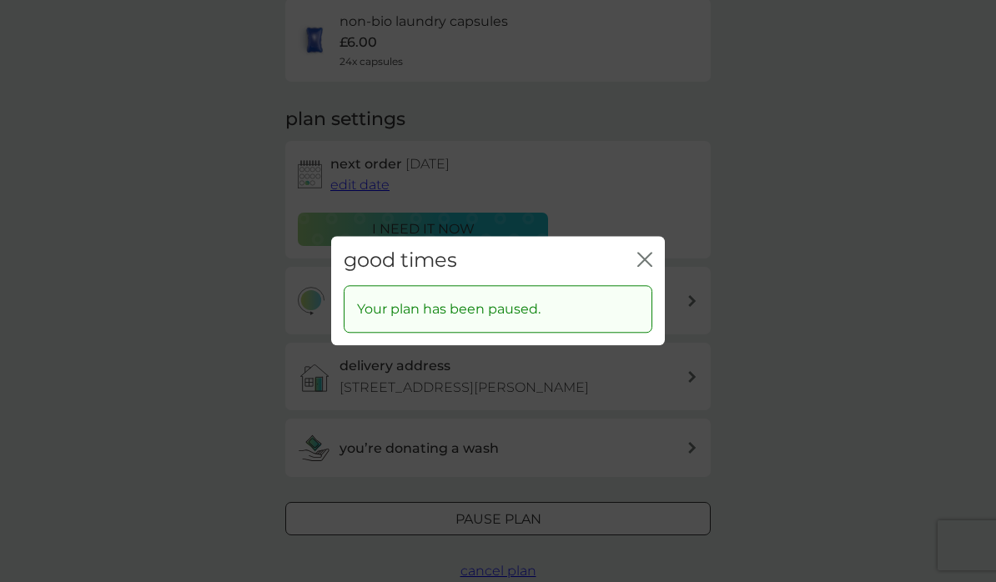
click at [650, 267] on icon "close" at bounding box center [644, 259] width 15 height 15
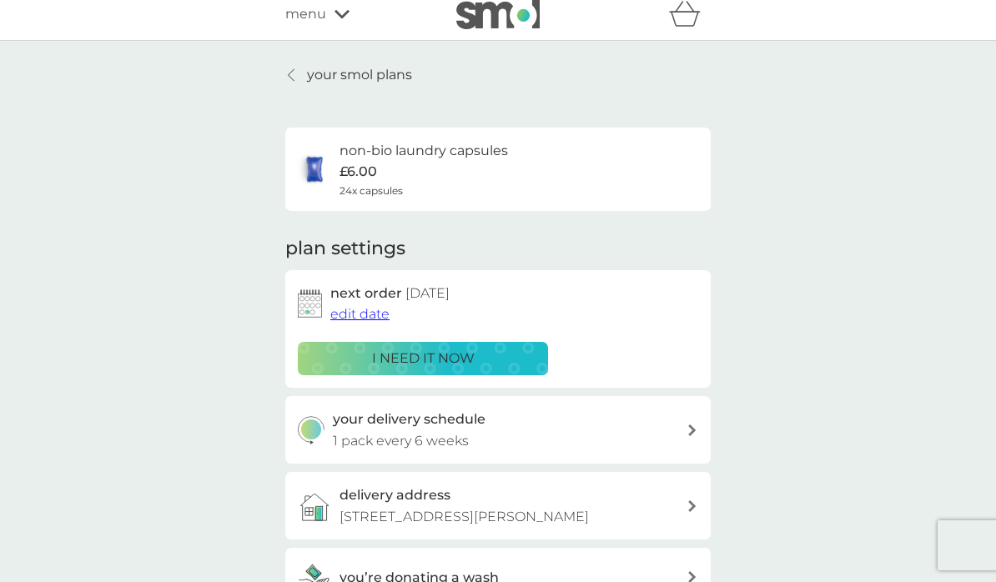
scroll to position [0, 0]
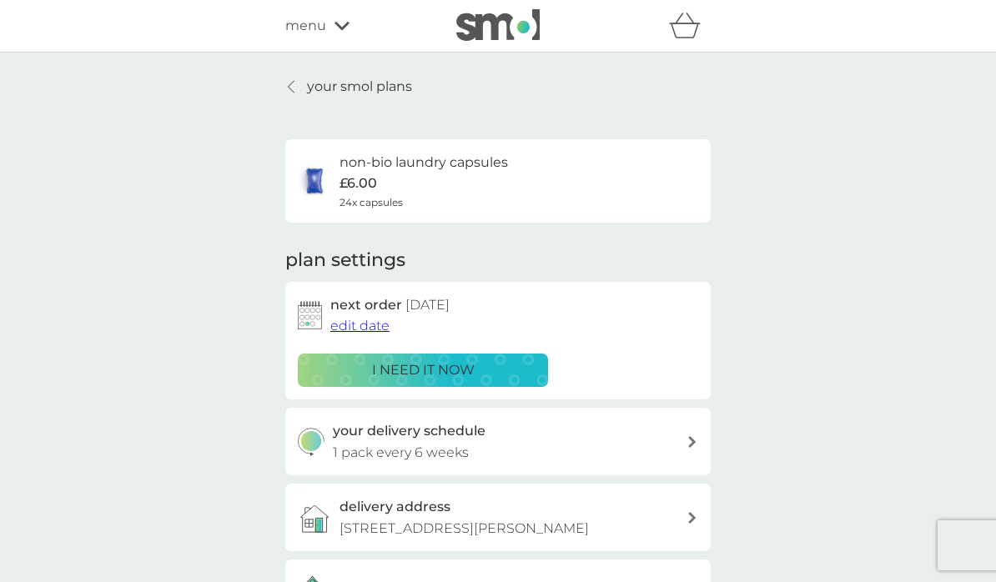
click at [298, 88] on div at bounding box center [292, 86] width 12 height 13
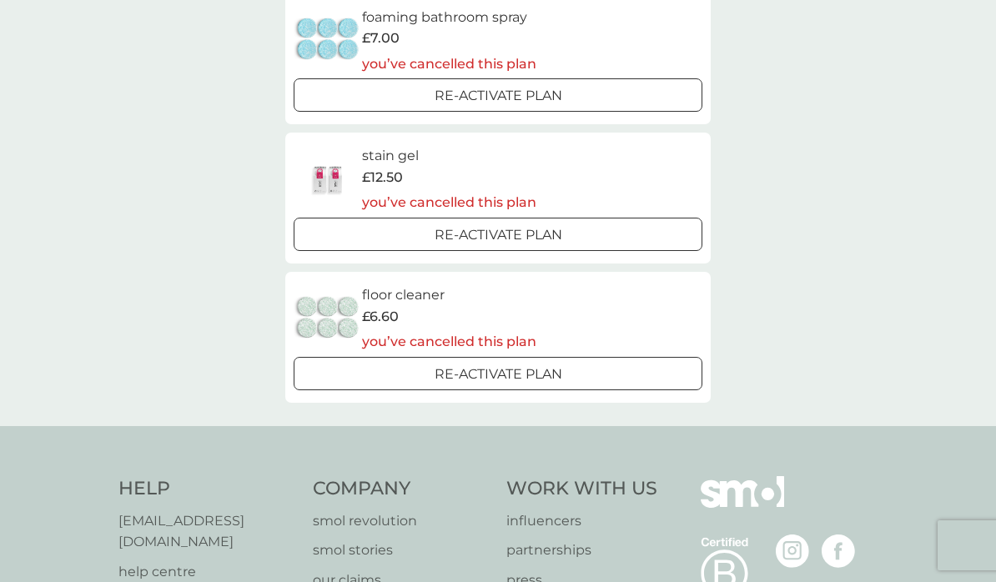
scroll to position [1428, 0]
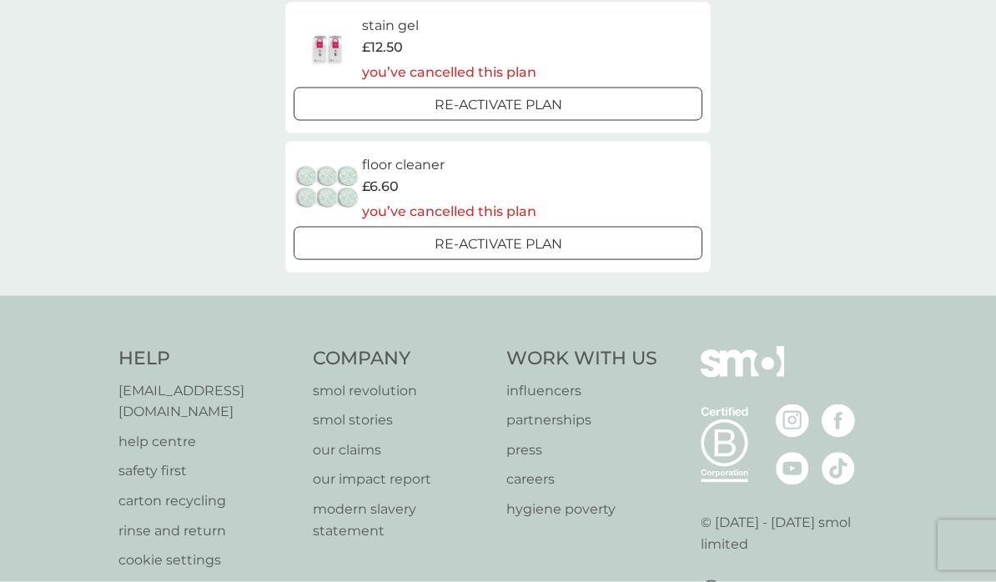
click at [204, 520] on p "rinse and return" at bounding box center [207, 531] width 178 height 22
